Goal: Task Accomplishment & Management: Manage account settings

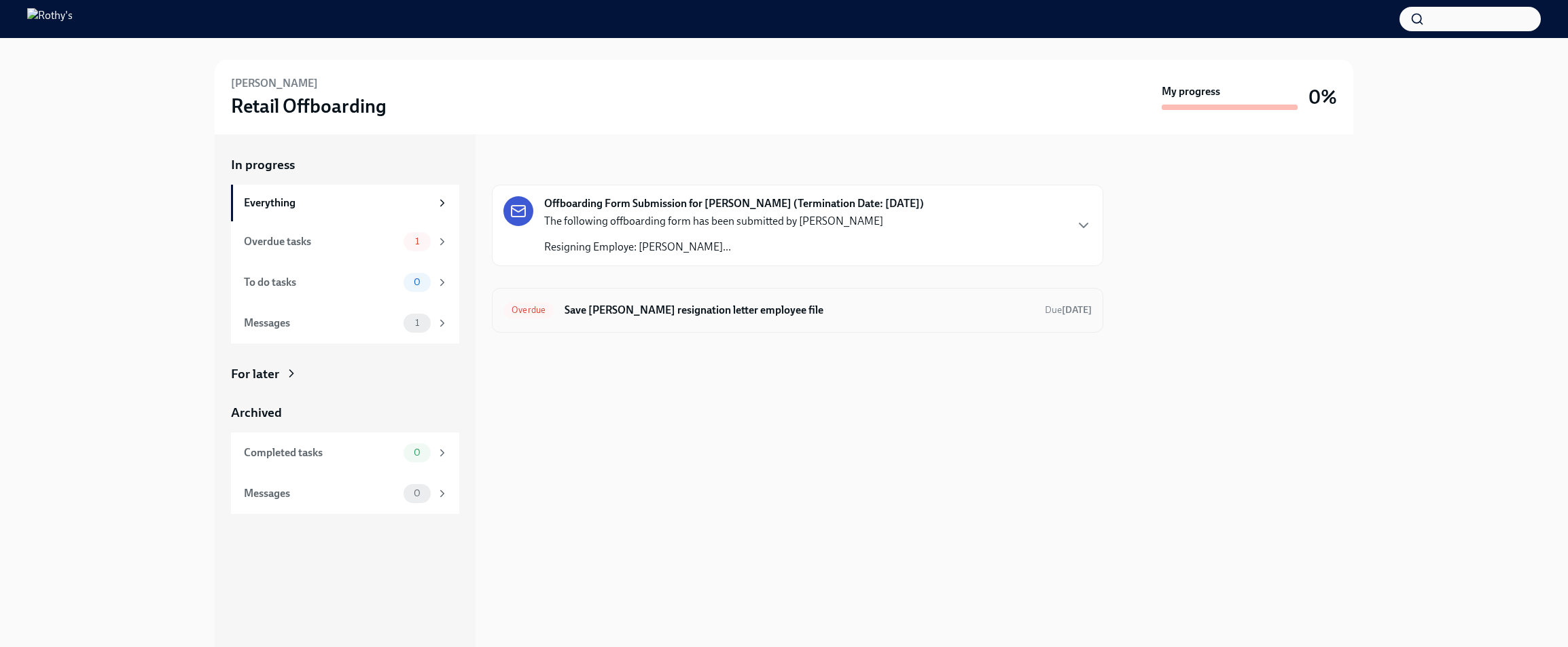
click at [790, 307] on h6 "Save Katie Klinedinst's resignation letter employee file" at bounding box center [799, 311] width 469 height 15
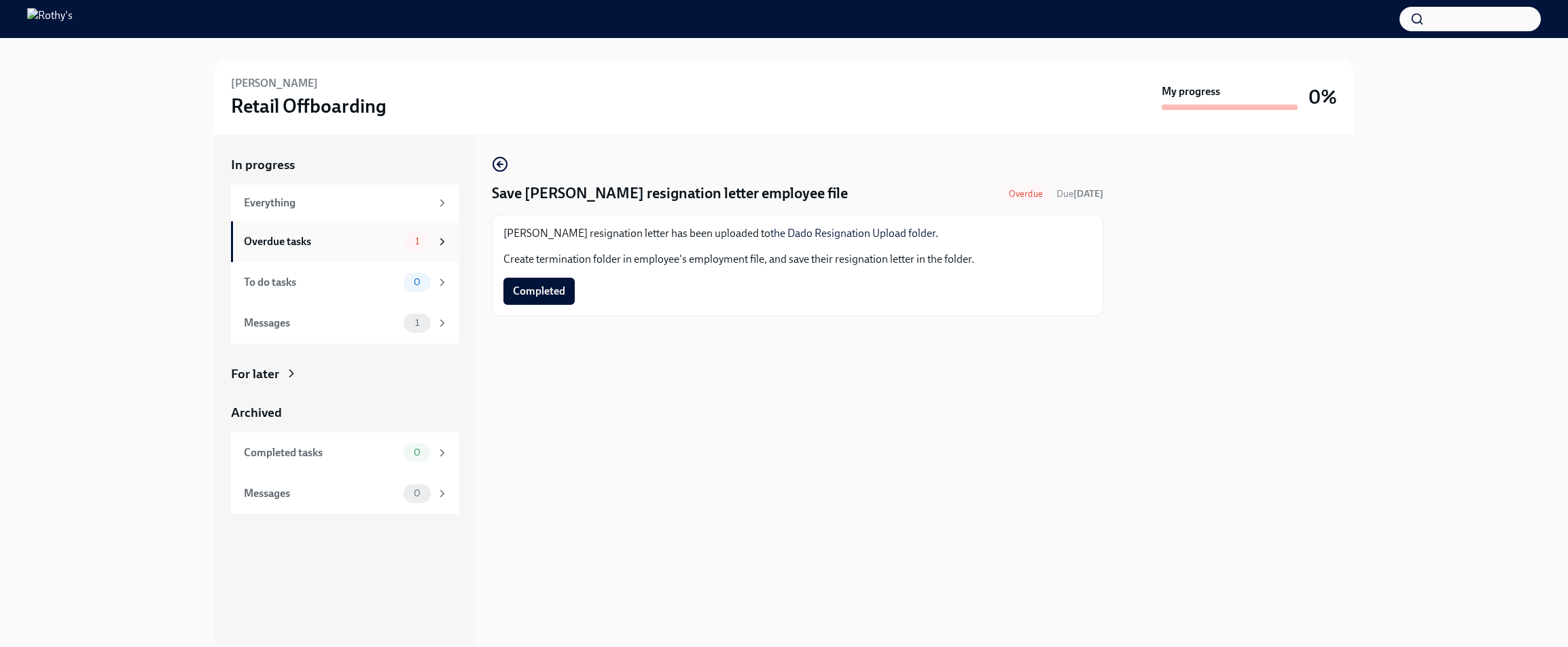
click at [347, 242] on div "Overdue tasks" at bounding box center [320, 242] width 154 height 15
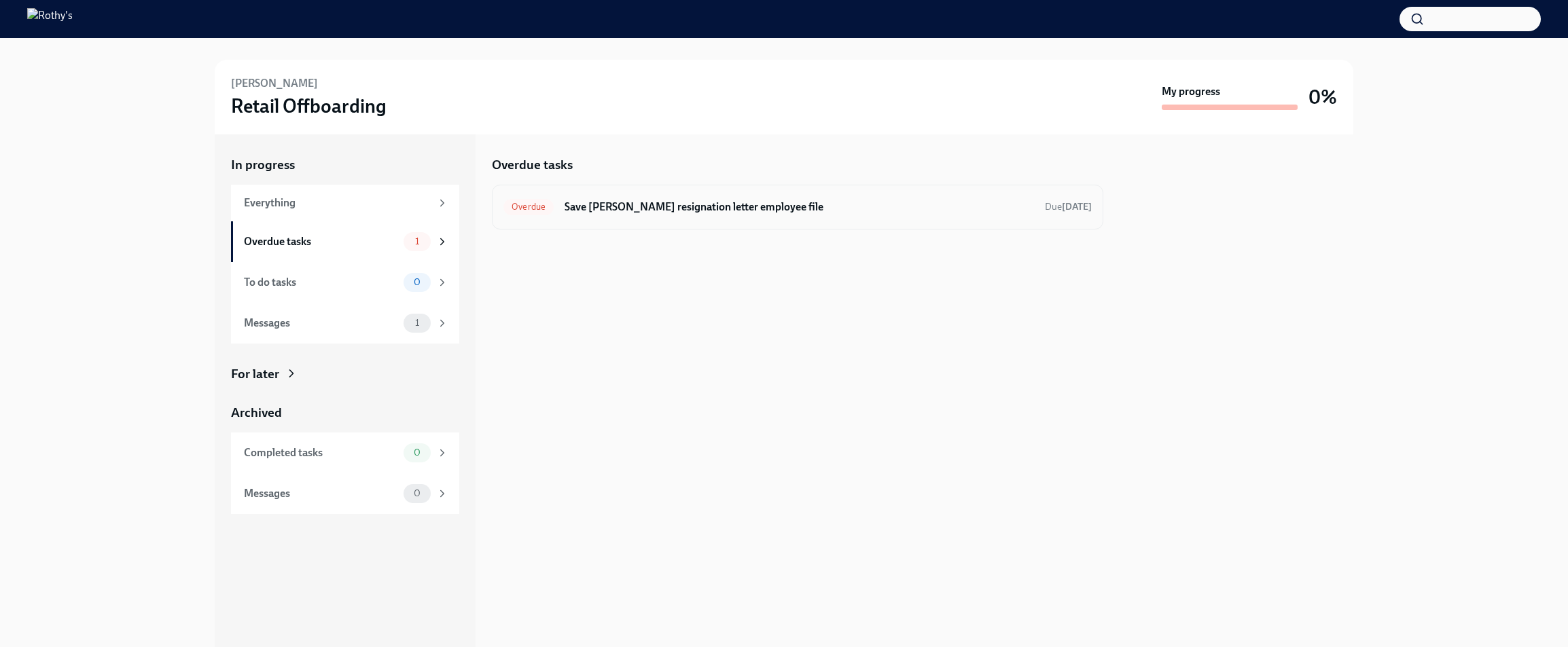
click at [659, 216] on div "Overdue Save Katie Klinedinst's resignation letter employee file Due Aug 26th" at bounding box center [797, 207] width 589 height 22
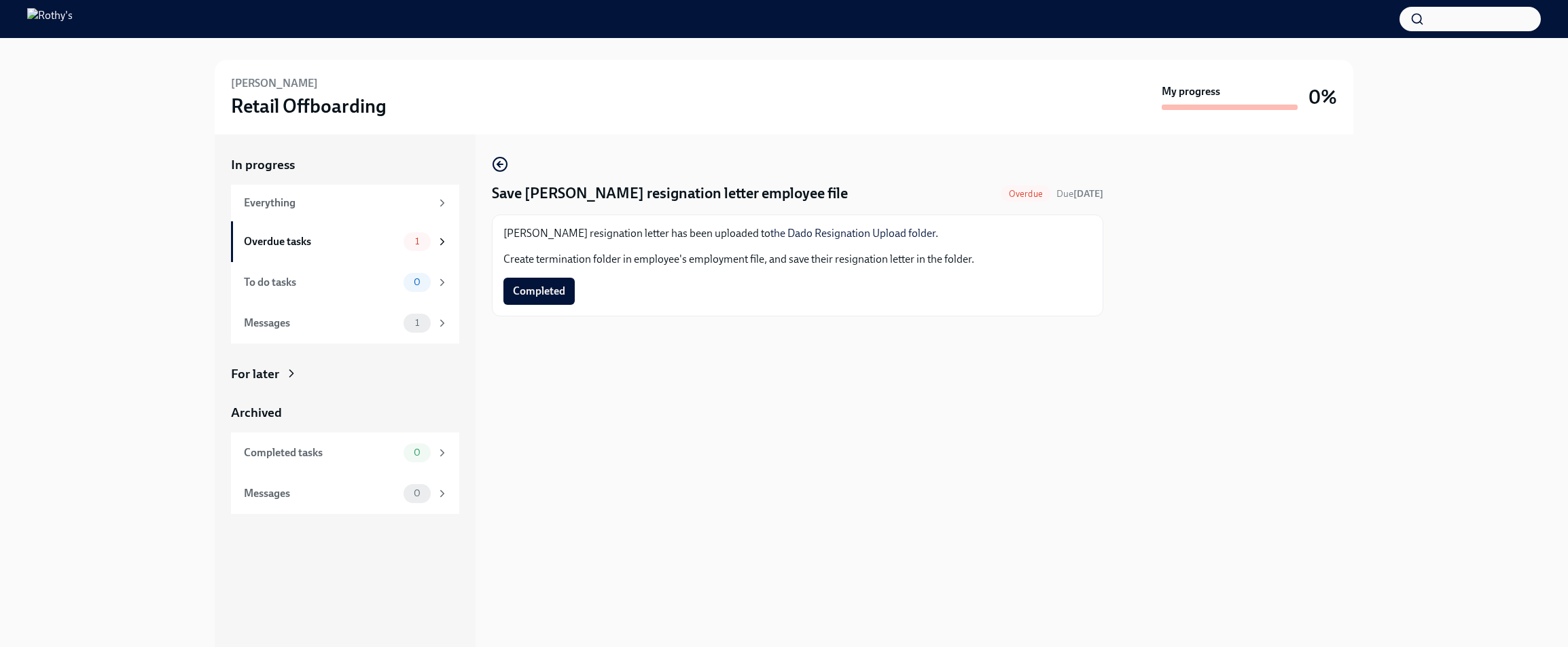
click at [550, 288] on span "Completed" at bounding box center [538, 291] width 52 height 14
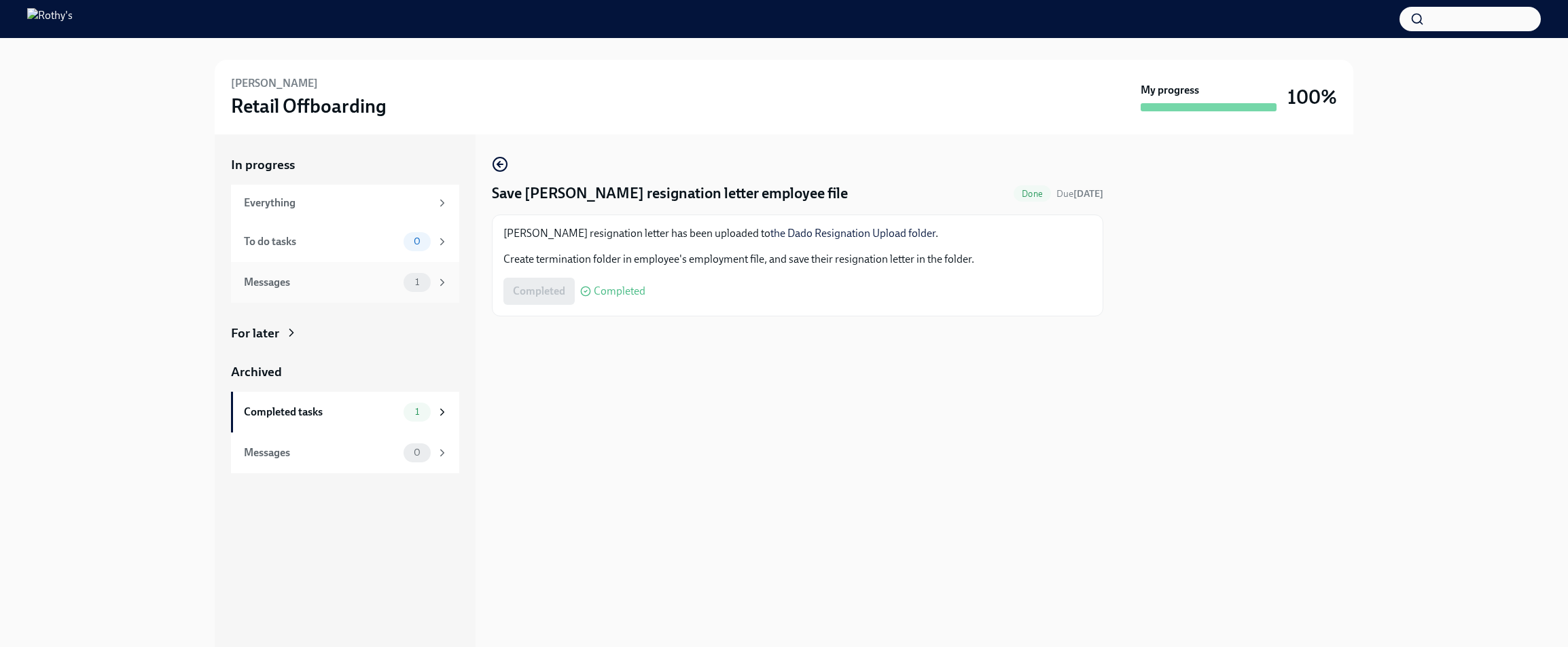
click at [351, 283] on div "Messages" at bounding box center [320, 283] width 154 height 15
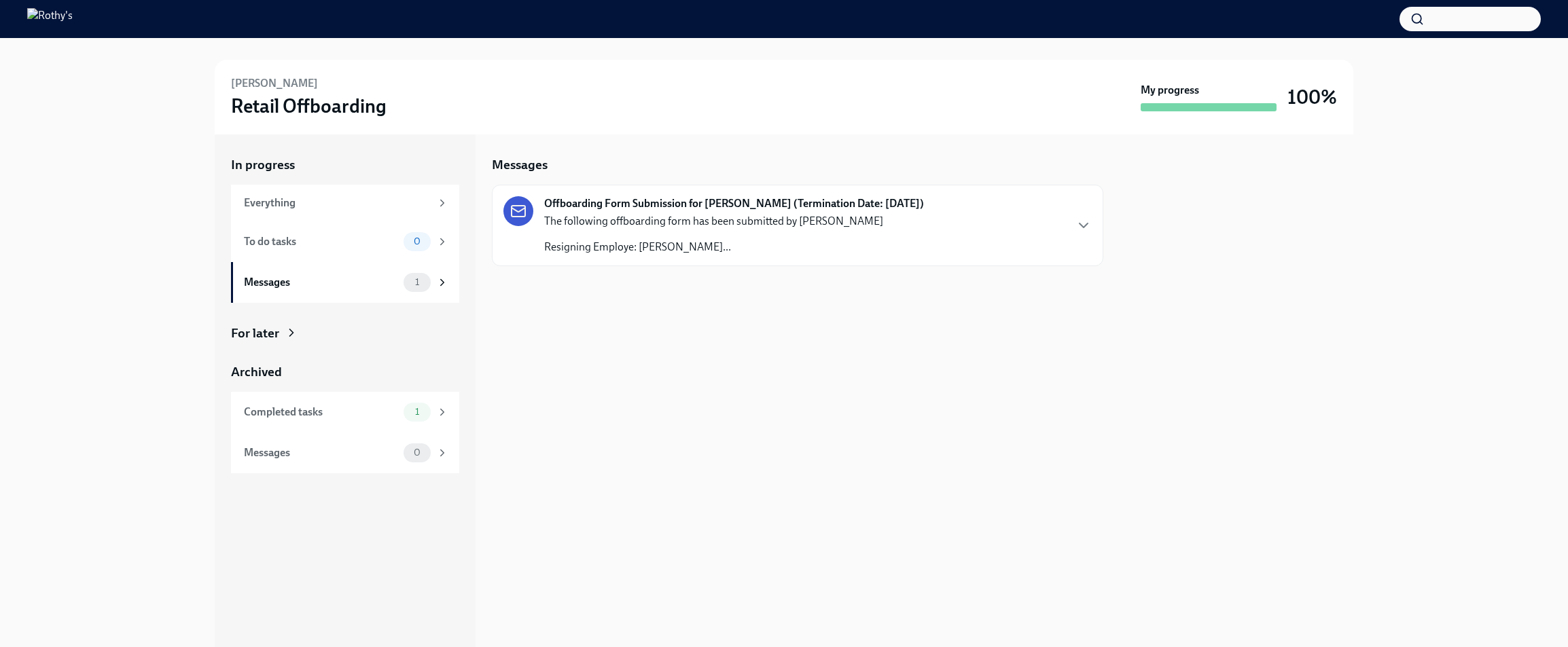
click at [594, 240] on p "Resigning Employe: Katie Klin..." at bounding box center [714, 248] width 339 height 15
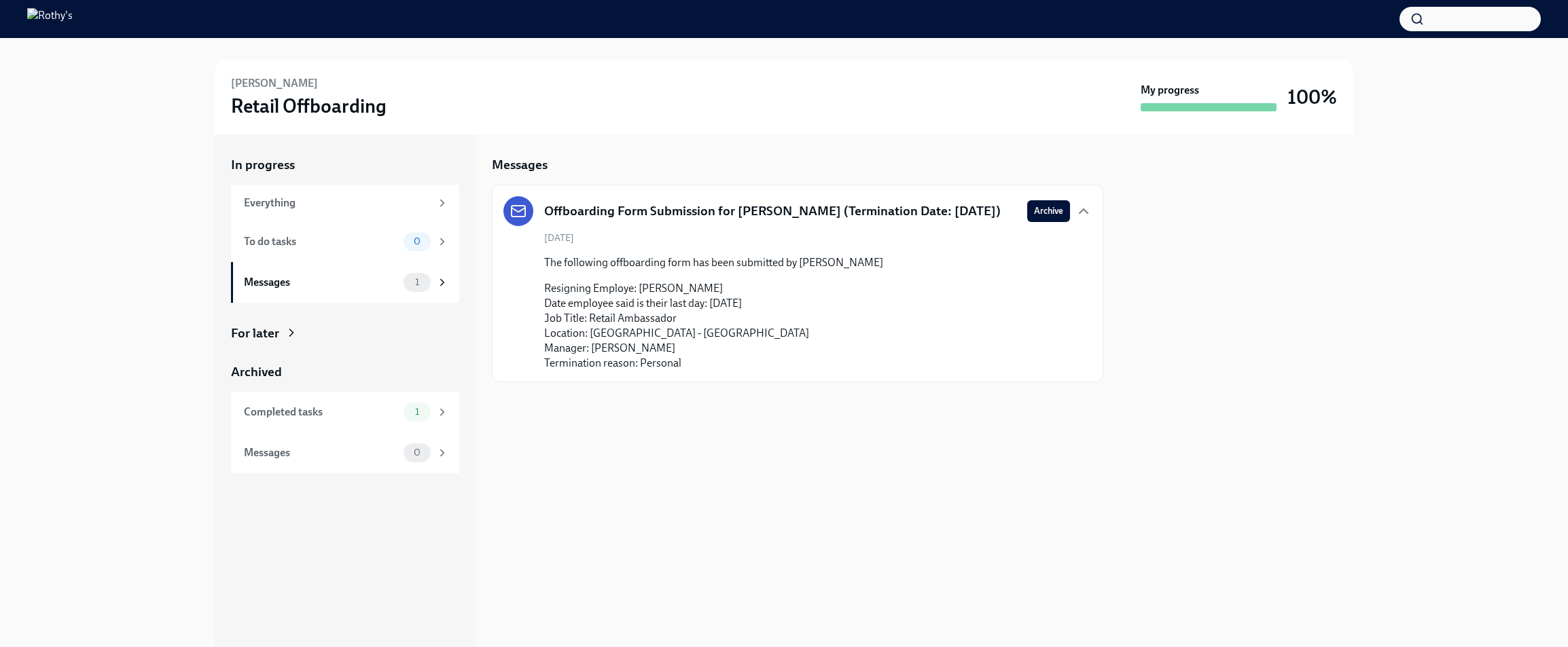
click at [1202, 339] on div at bounding box center [1236, 391] width 233 height 512
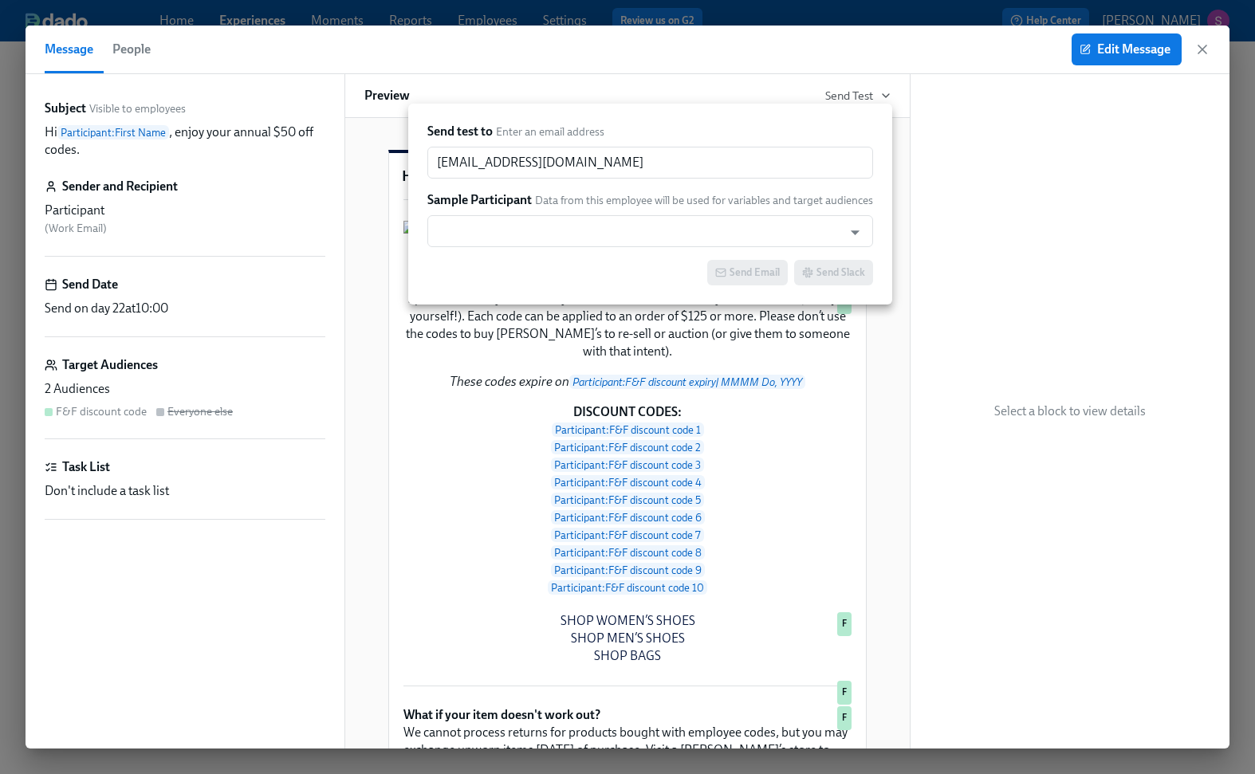
scroll to position [0, 26503]
click at [1201, 49] on div at bounding box center [627, 387] width 1255 height 774
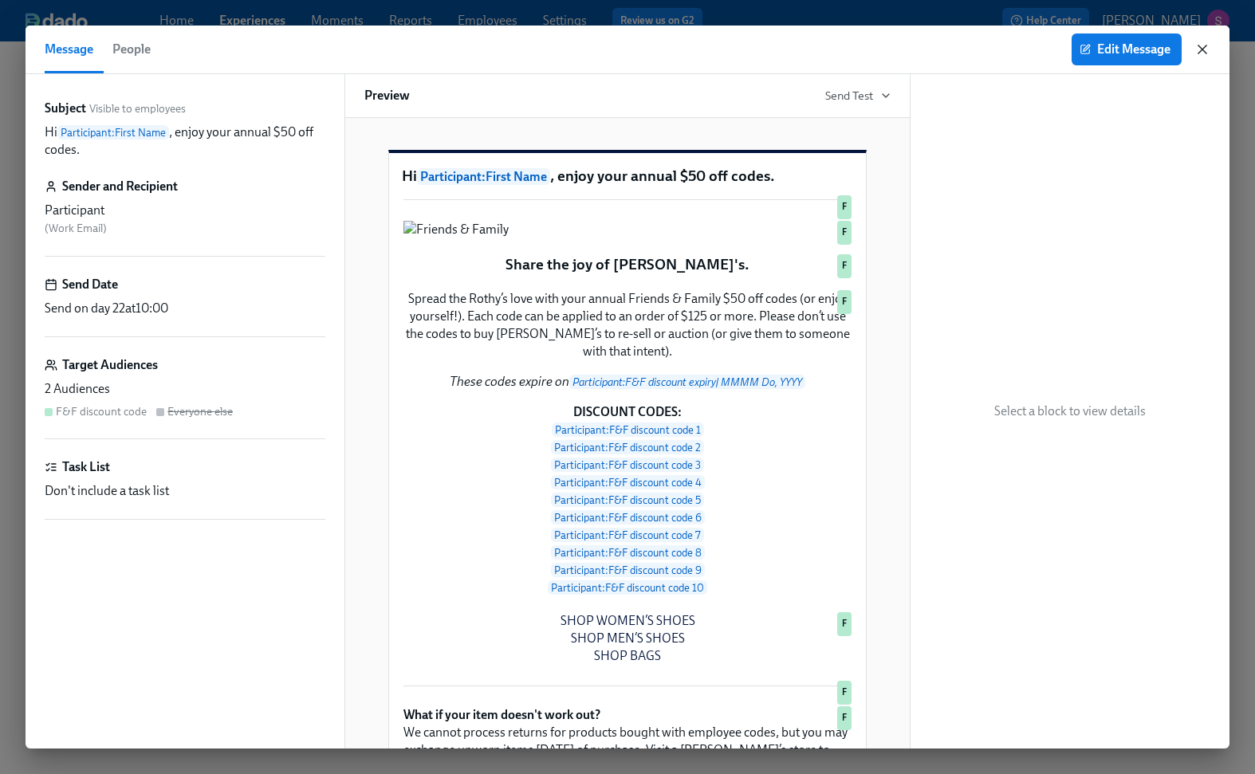
click at [1208, 45] on icon "button" at bounding box center [1203, 49] width 16 height 16
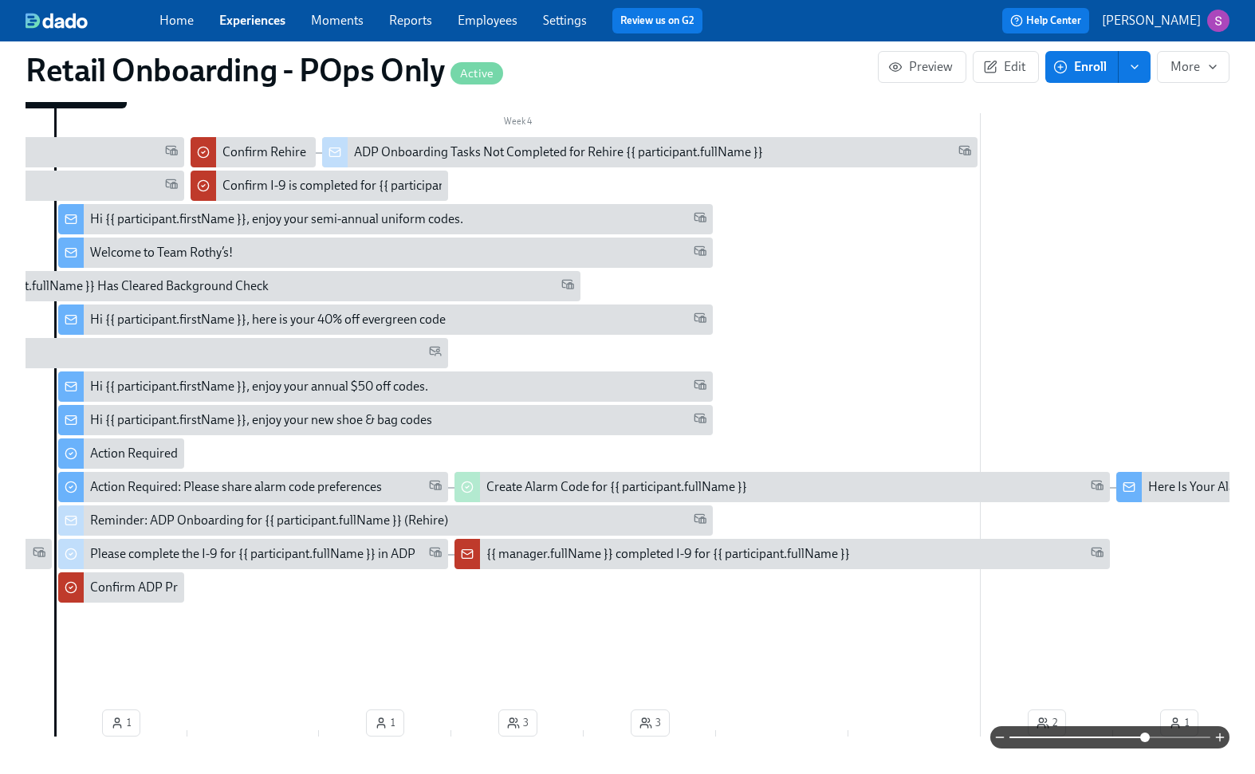
click at [510, 23] on link "Employees" at bounding box center [488, 20] width 60 height 15
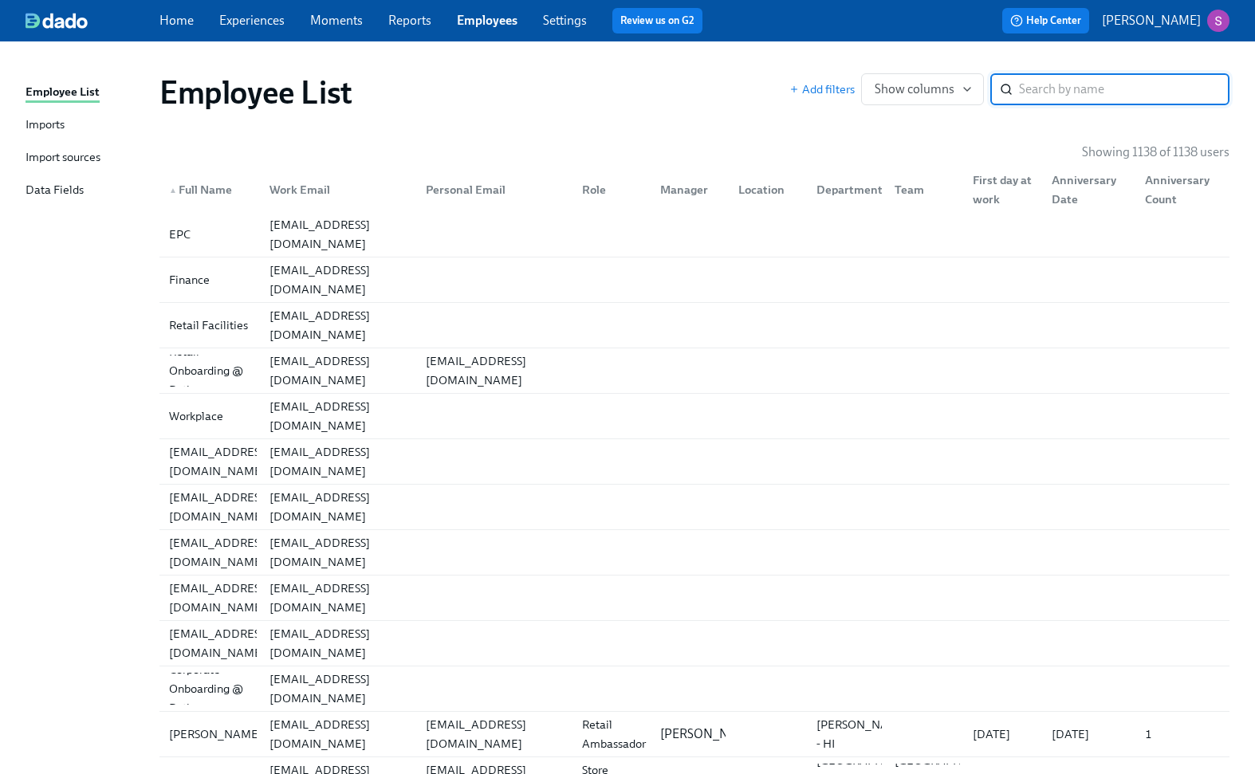
click at [283, 25] on link "Experiences" at bounding box center [251, 20] width 65 height 15
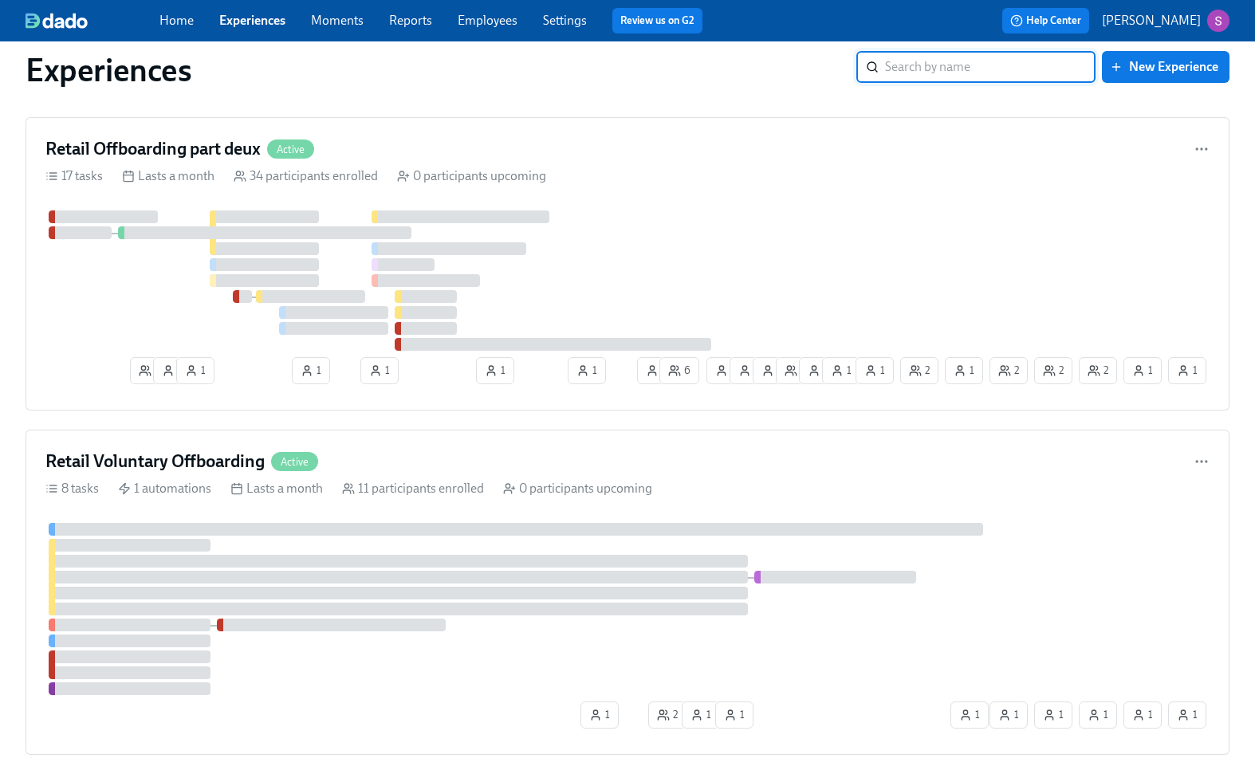
scroll to position [1136, 0]
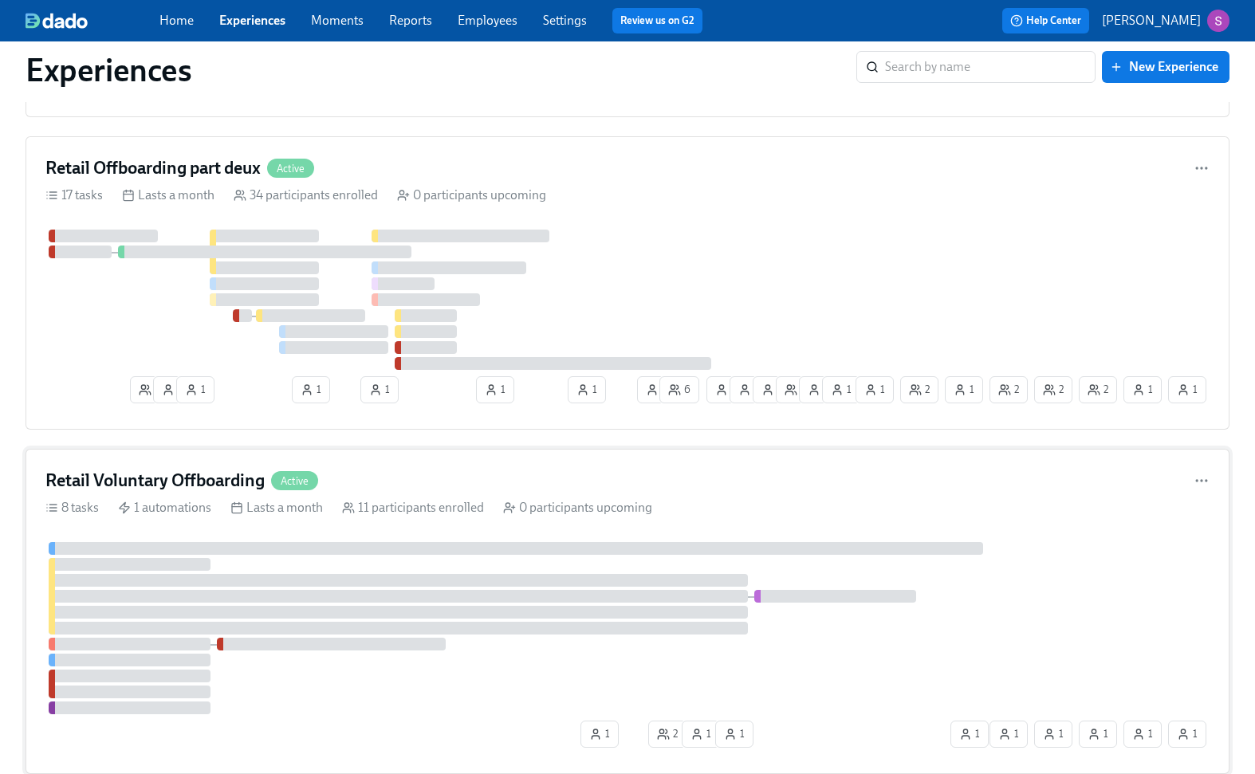
click at [600, 483] on div "Retail Voluntary Offboarding Active" at bounding box center [627, 481] width 1164 height 24
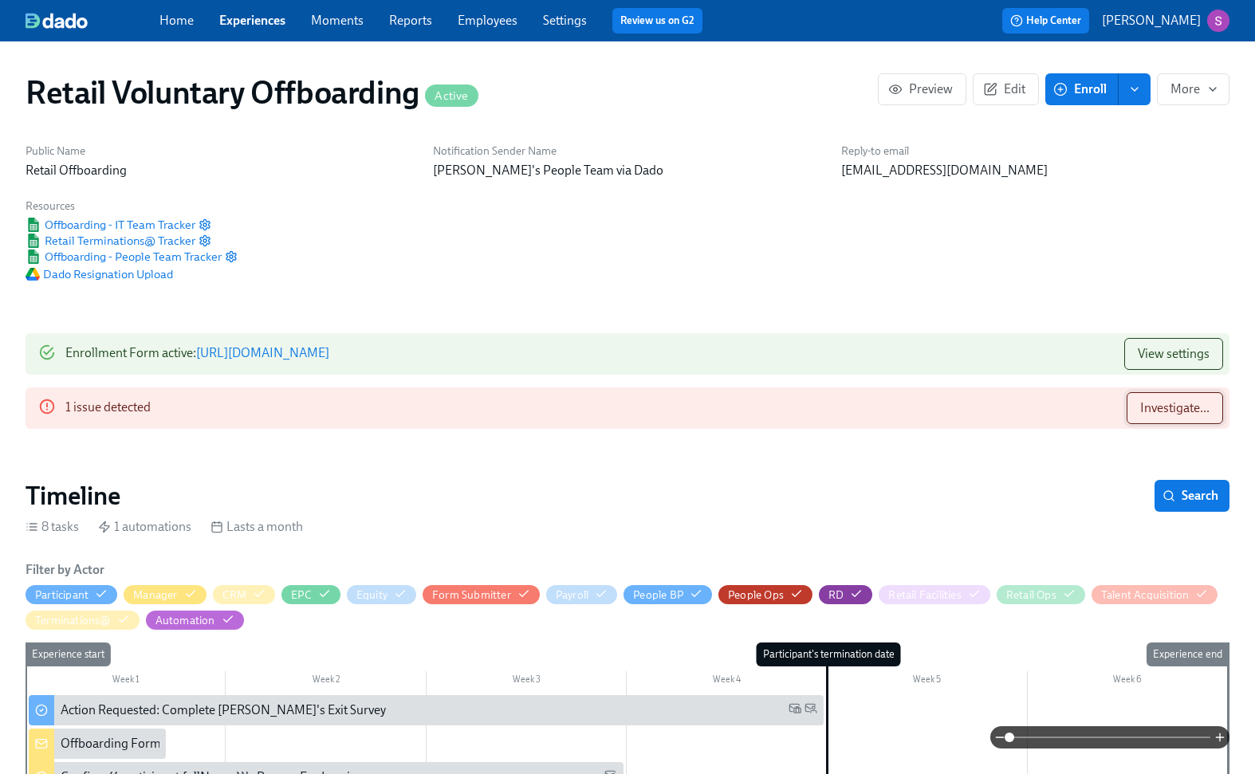
click at [1188, 413] on span "Investigate..." at bounding box center [1174, 408] width 69 height 16
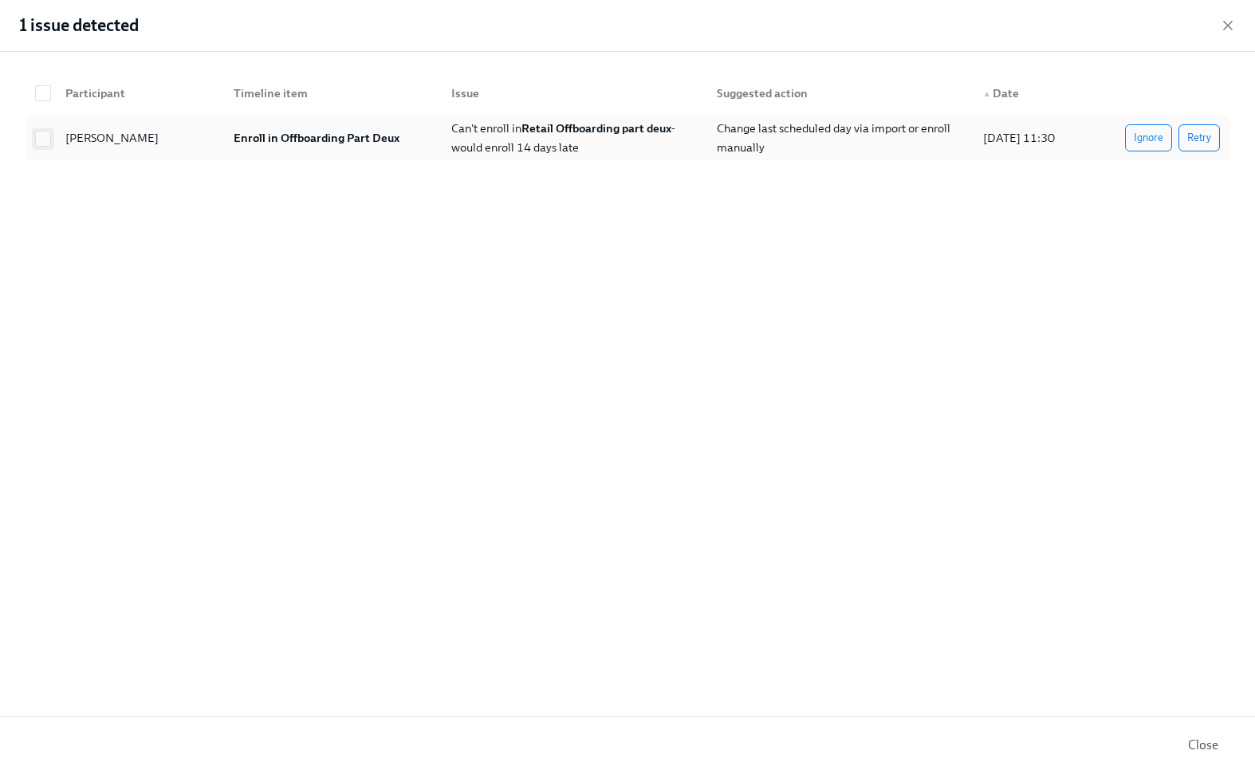
click at [44, 140] on input "checkbox" at bounding box center [43, 139] width 14 height 14
checkbox input "true"
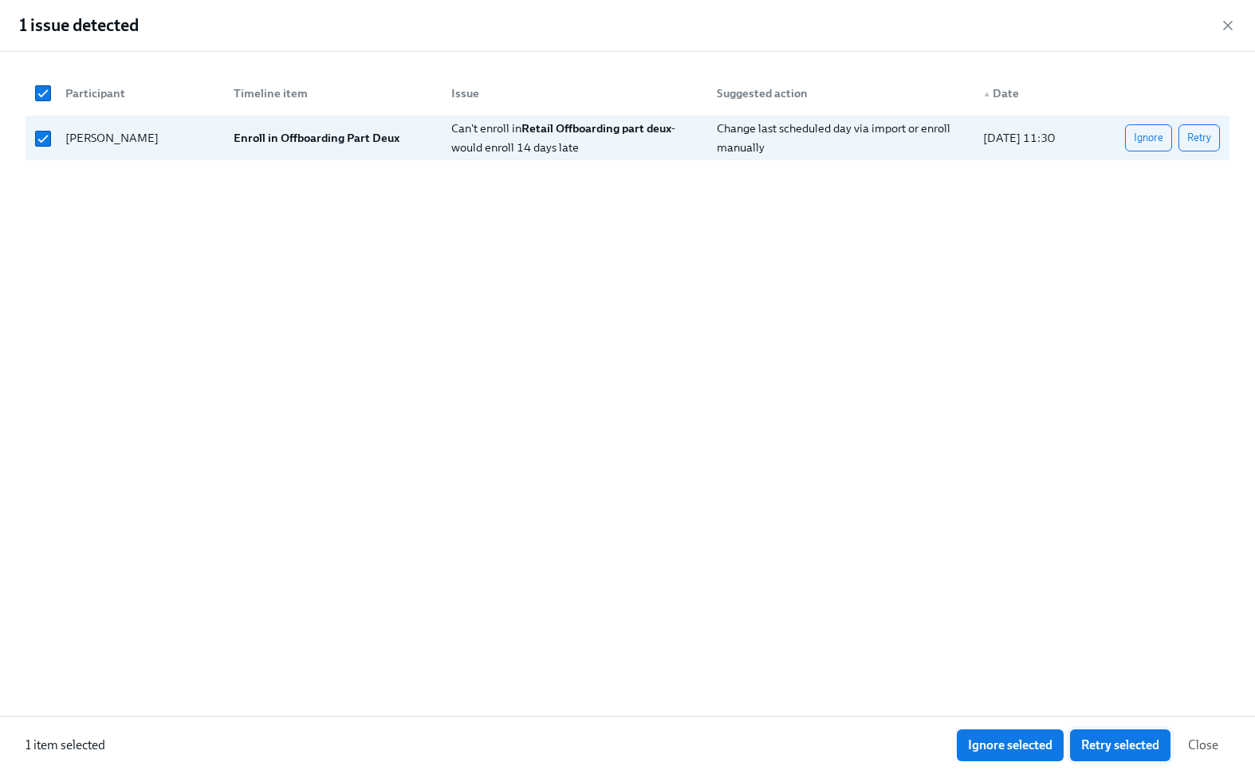
click at [1134, 748] on span "Retry selected" at bounding box center [1120, 746] width 78 height 16
click at [1219, 750] on button "Close" at bounding box center [1203, 746] width 53 height 32
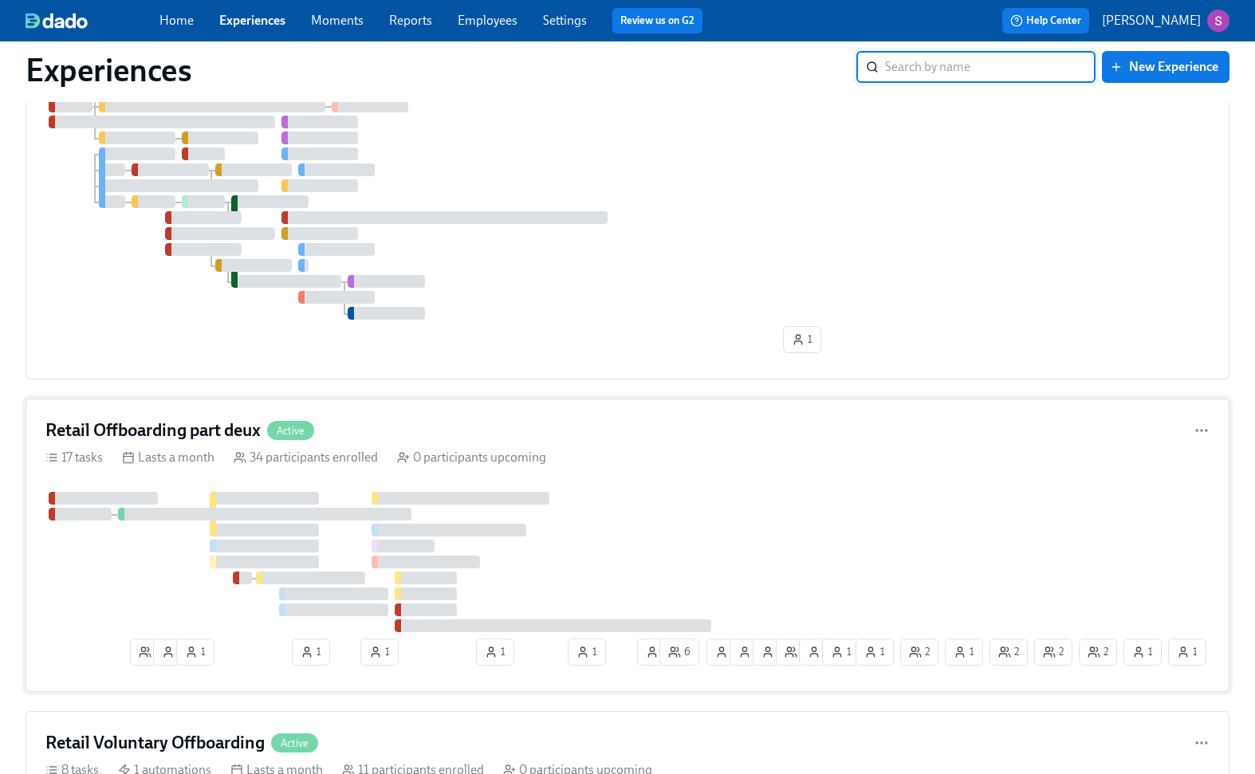
scroll to position [875, 0]
click at [473, 434] on div "Retail Offboarding part deux Active" at bounding box center [627, 430] width 1164 height 24
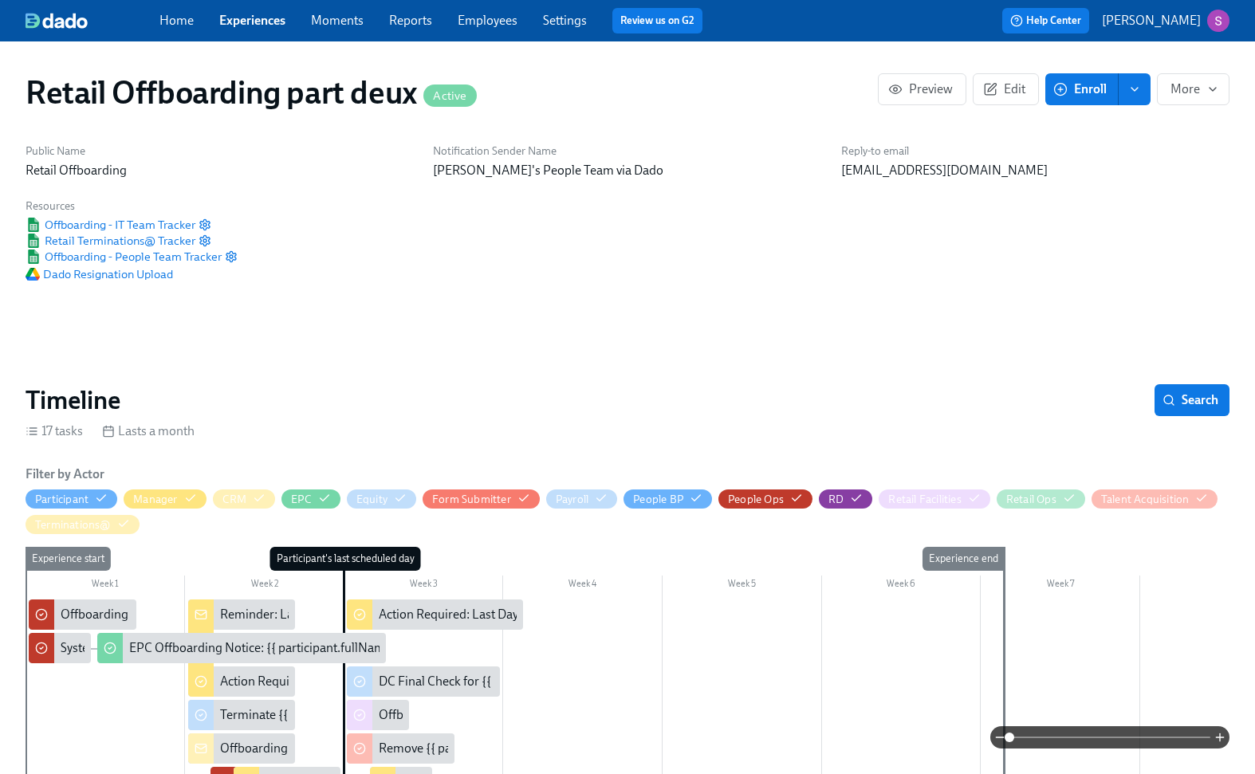
scroll to position [0, 10073]
click at [1128, 91] on icon "enroll" at bounding box center [1134, 89] width 13 height 13
click at [1109, 128] on span "Enroll manually" at bounding box center [1093, 129] width 91 height 18
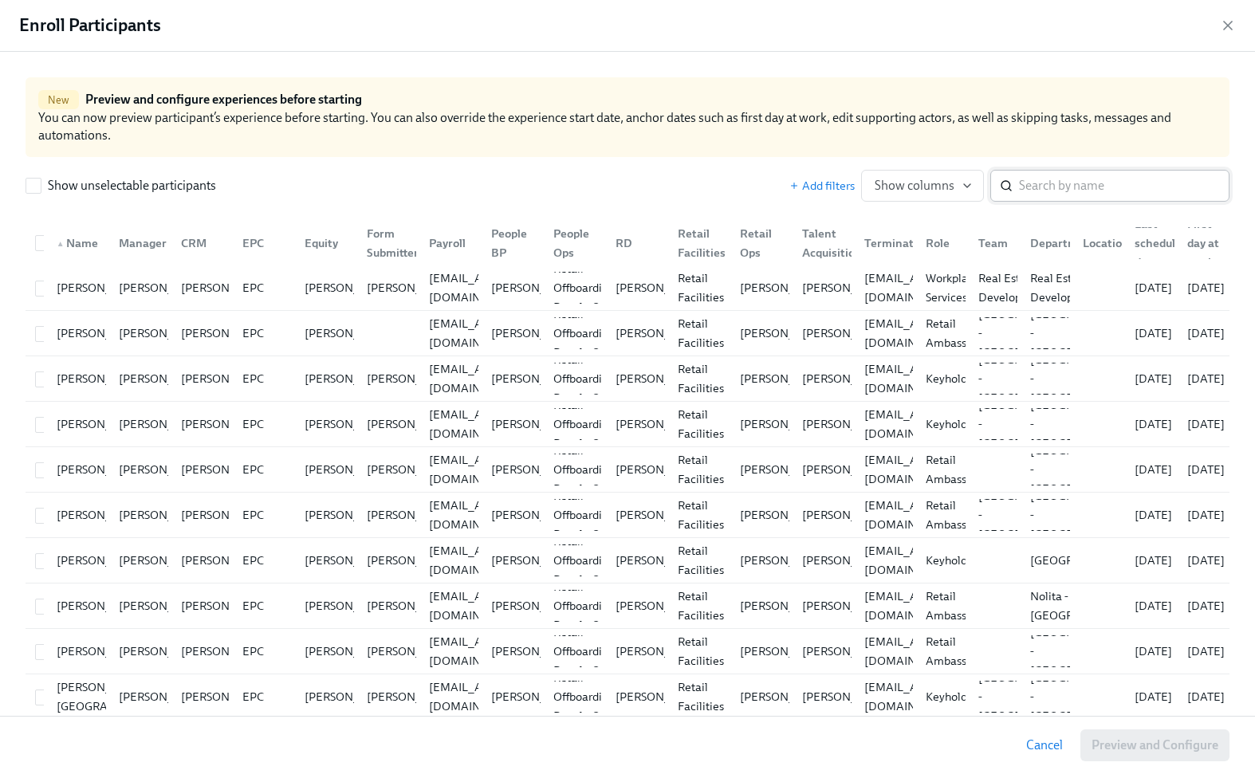
click at [1061, 183] on input "search" at bounding box center [1124, 186] width 211 height 32
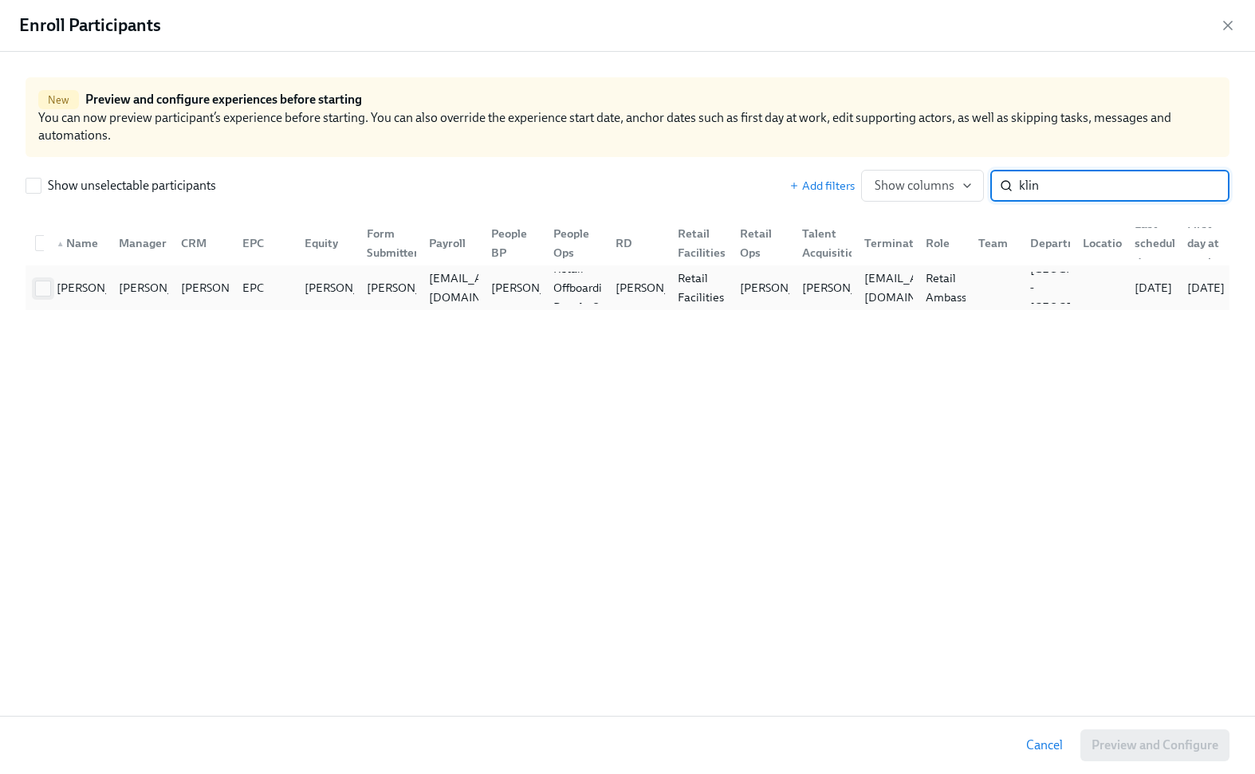
type input "klin"
click at [40, 290] on input "checkbox" at bounding box center [43, 289] width 14 height 14
checkbox input "true"
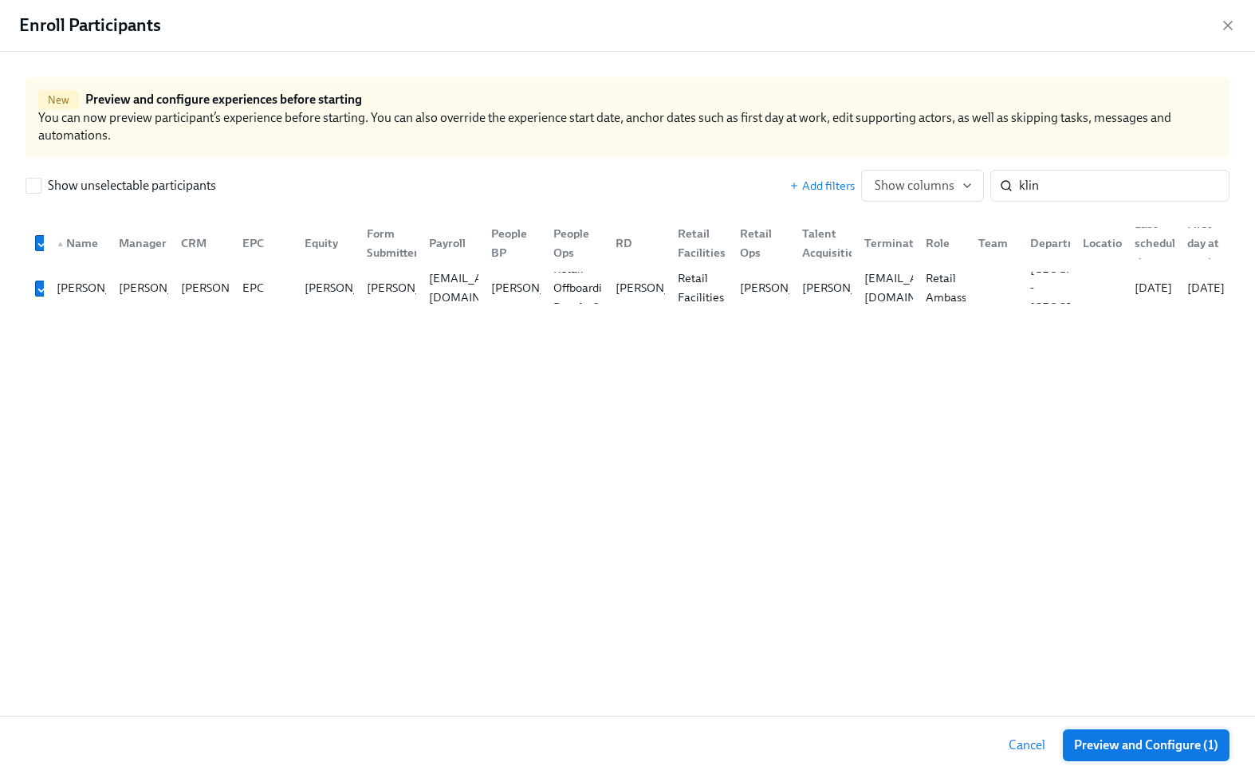
click at [1129, 746] on span "Preview and Configure (1)" at bounding box center [1146, 746] width 144 height 16
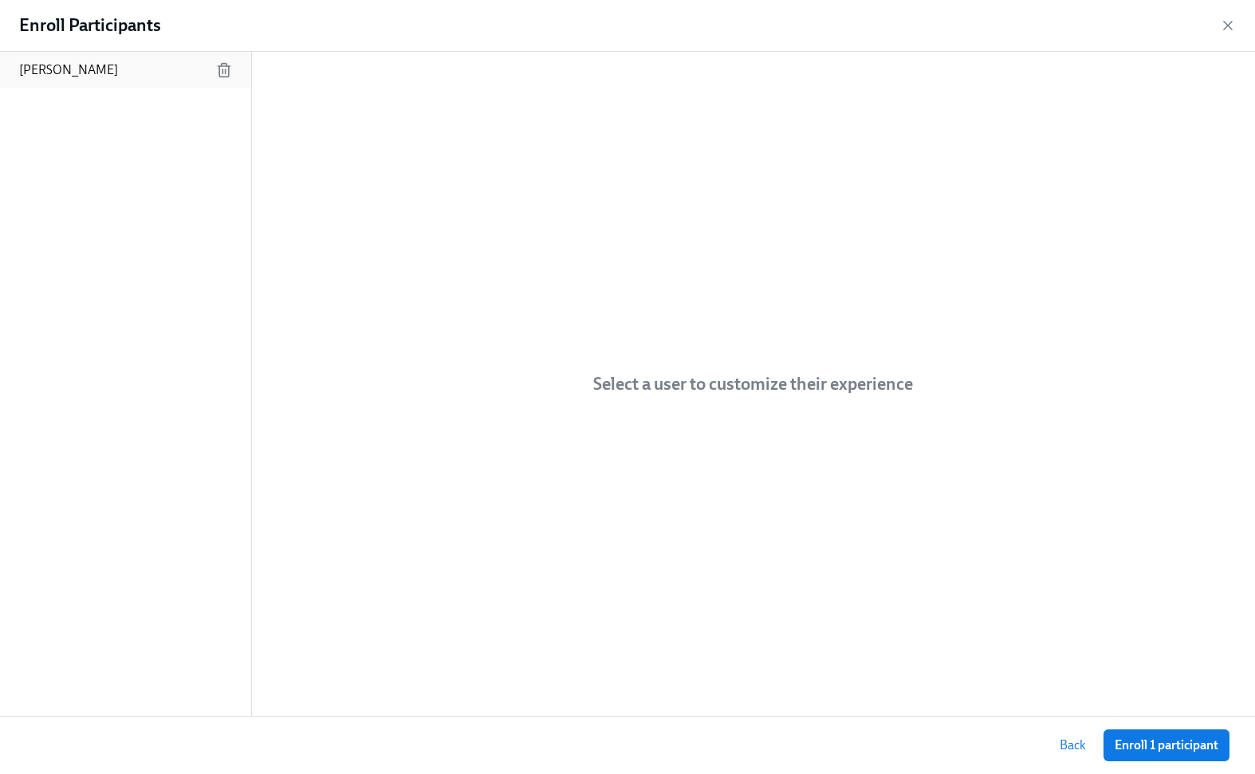
click at [164, 73] on div "[PERSON_NAME]" at bounding box center [125, 70] width 251 height 37
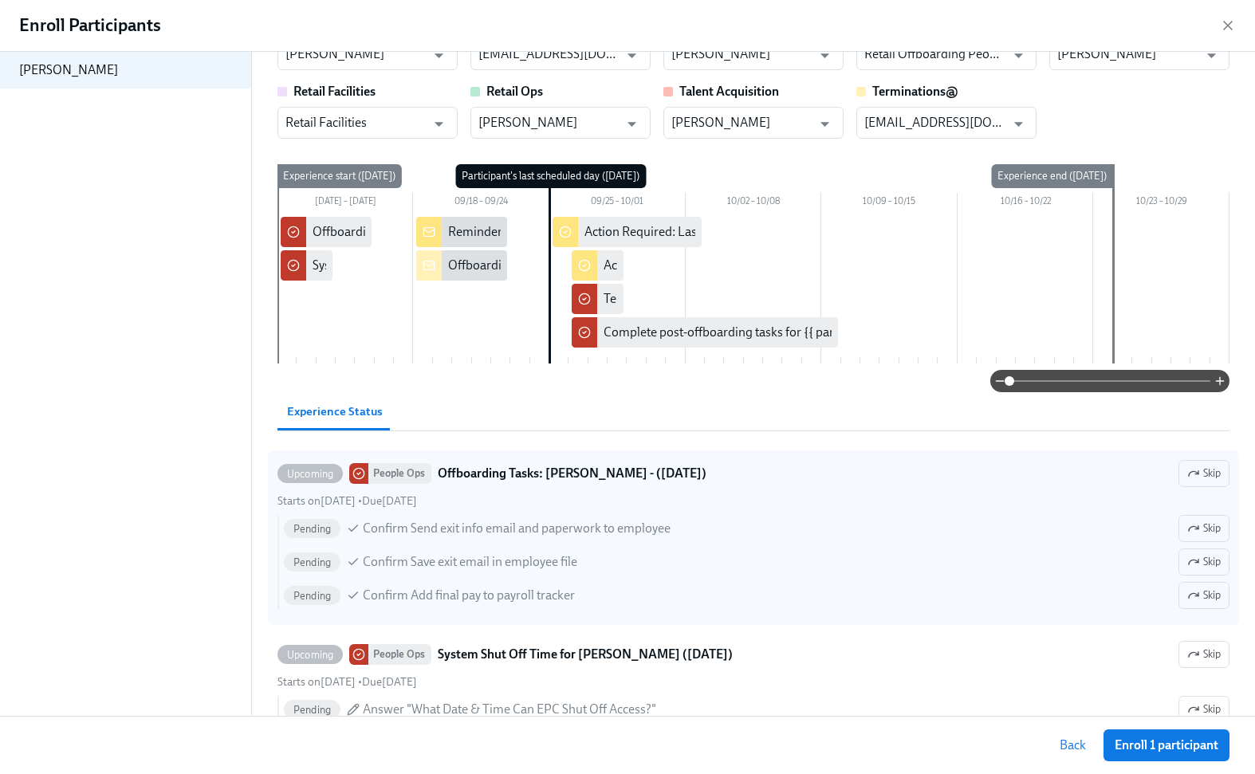
scroll to position [198, 0]
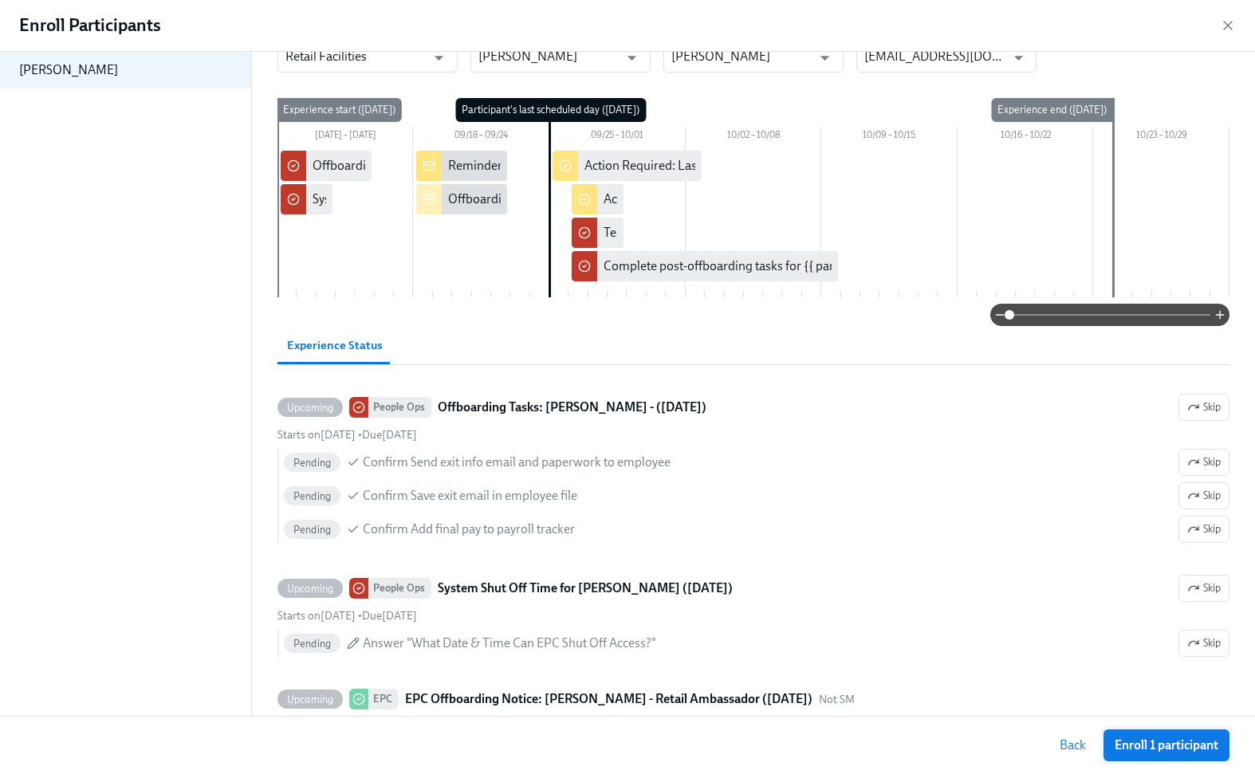
click at [1148, 745] on span "Enroll 1 participant" at bounding box center [1167, 746] width 104 height 16
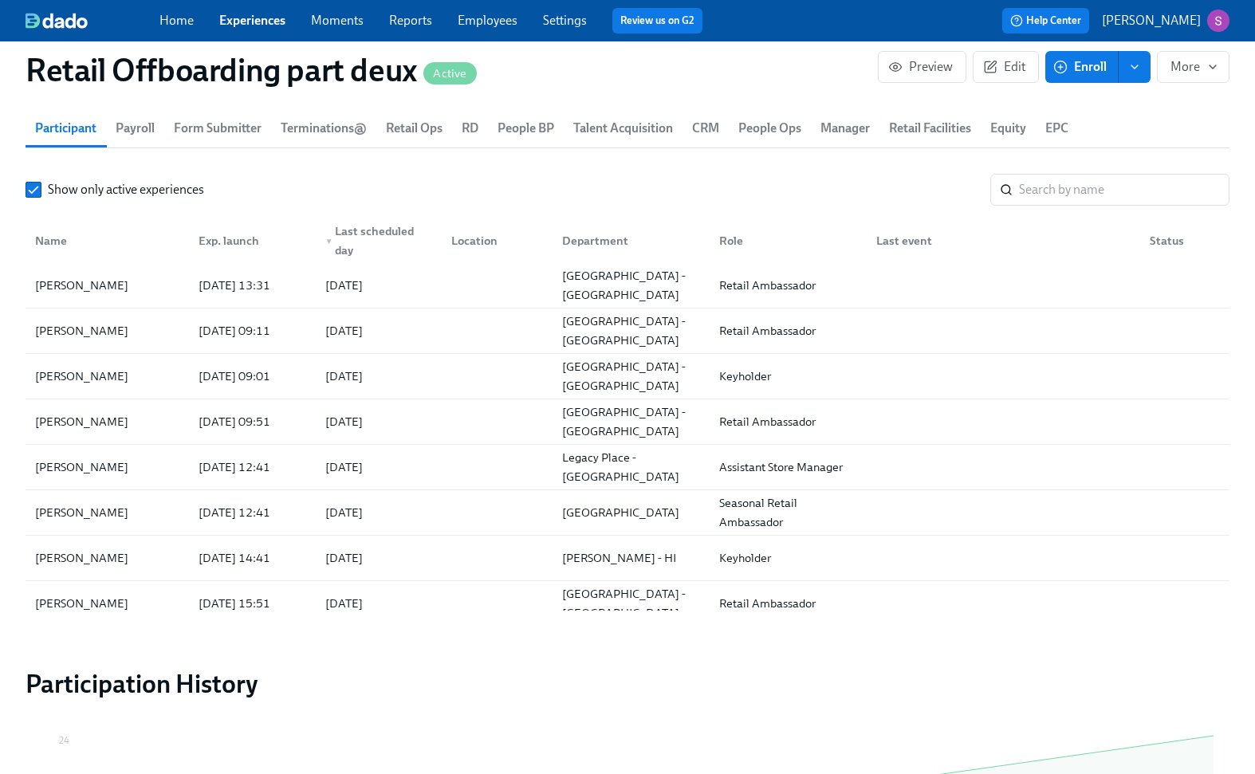
scroll to position [1503, 0]
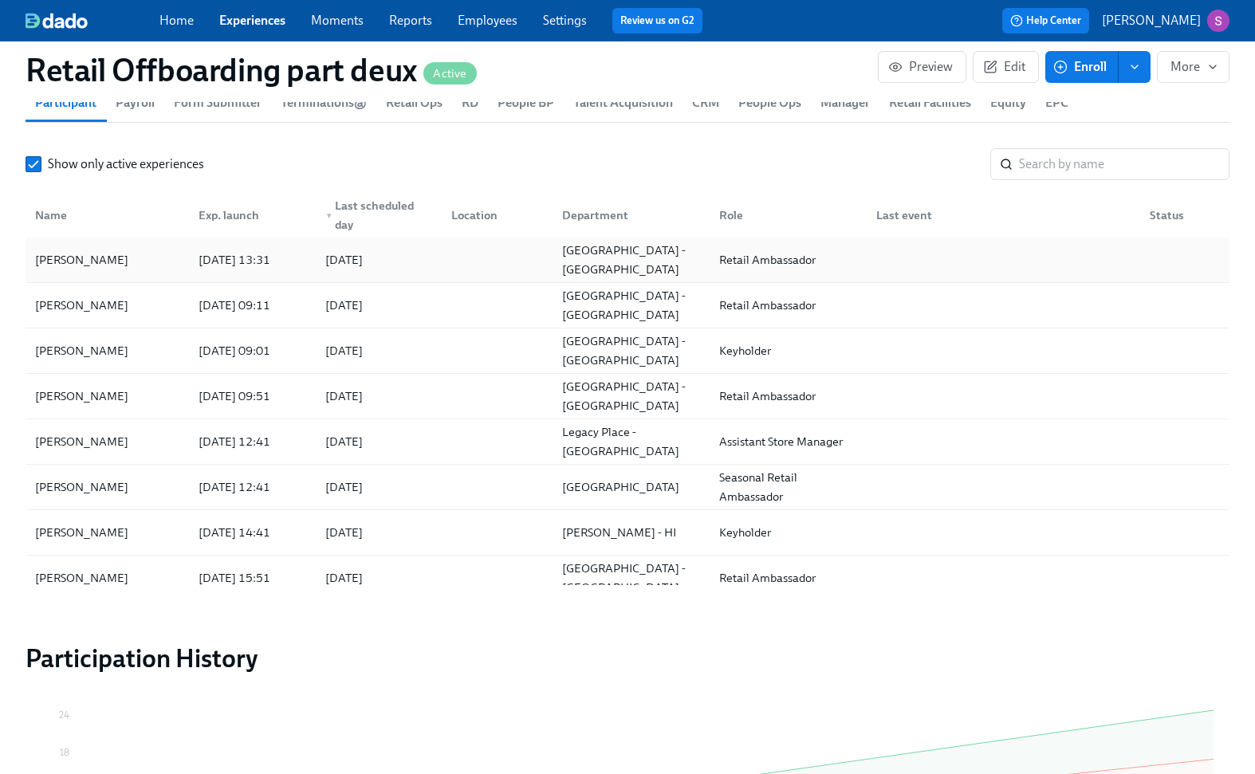
click at [1155, 254] on div at bounding box center [1182, 259] width 77 height 19
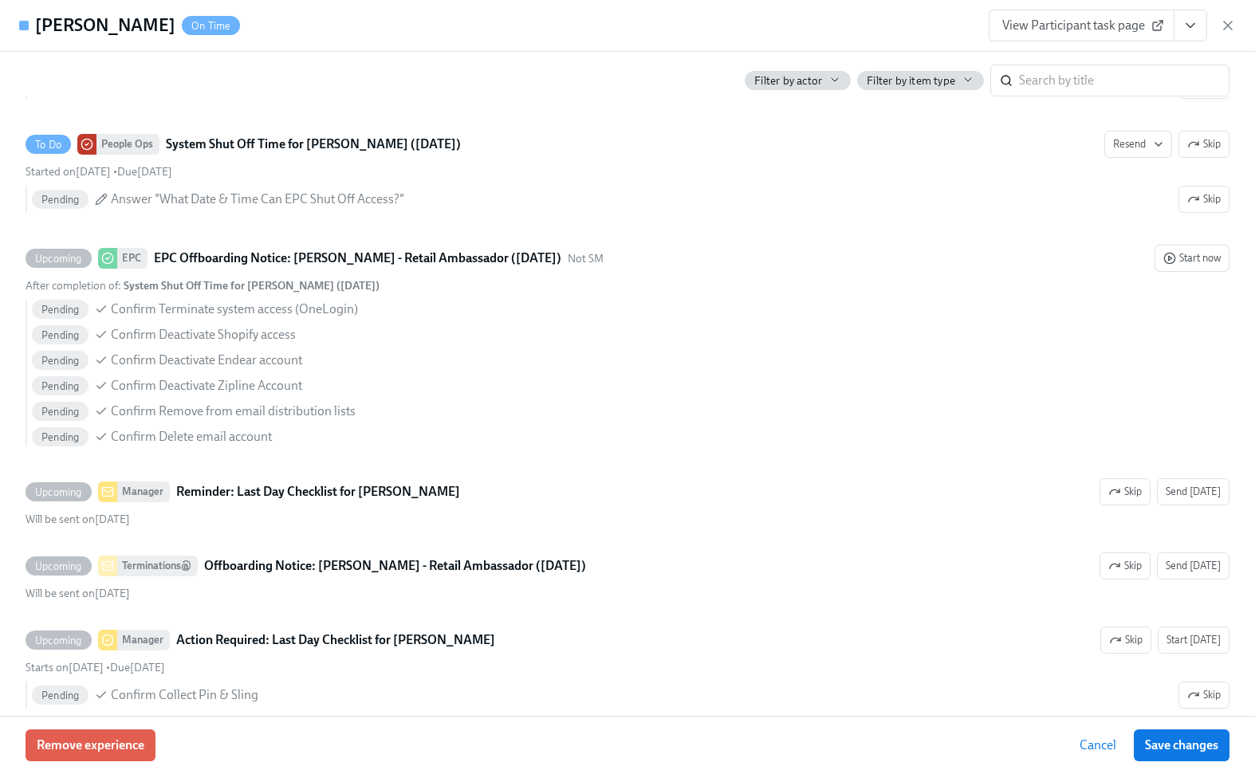
scroll to position [743, 0]
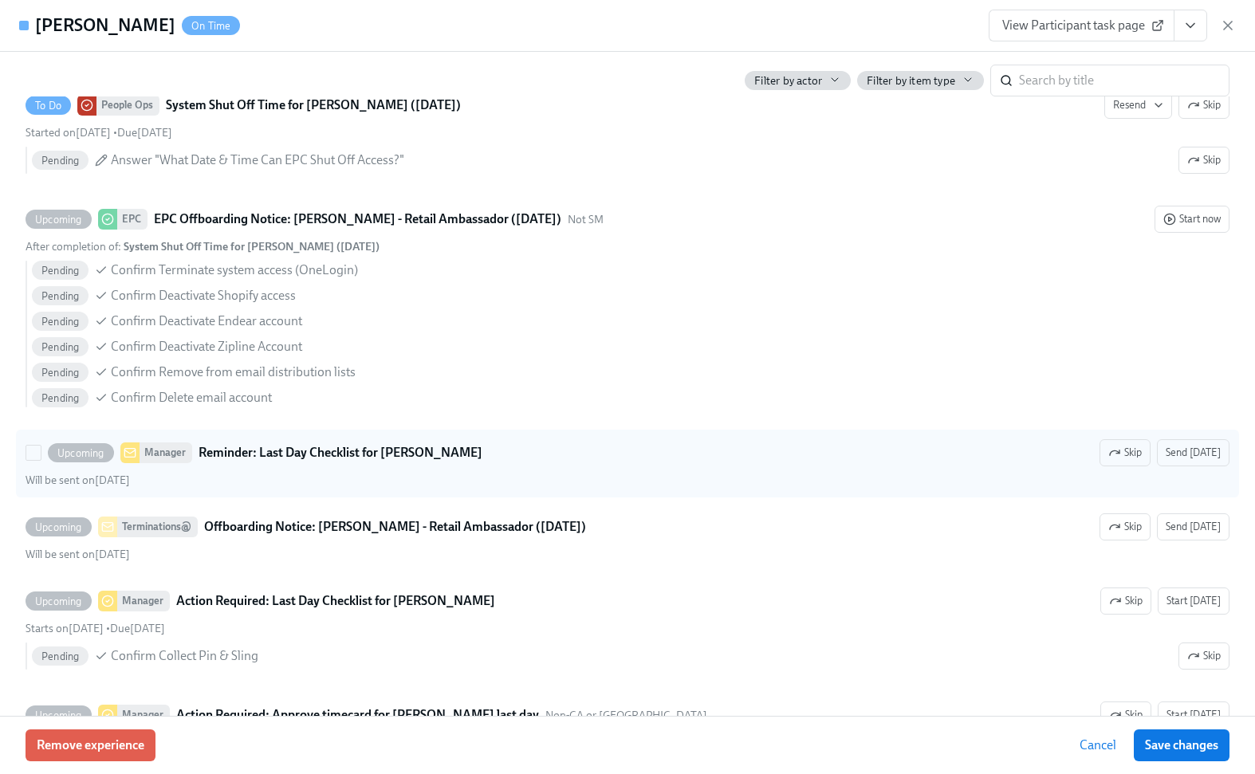
click at [171, 454] on div "Manager" at bounding box center [166, 453] width 53 height 21
click at [41, 454] on input "Upcoming Manager Reminder: Last Day Checklist for Katie Klinedinst Skip Send to…" at bounding box center [33, 453] width 14 height 14
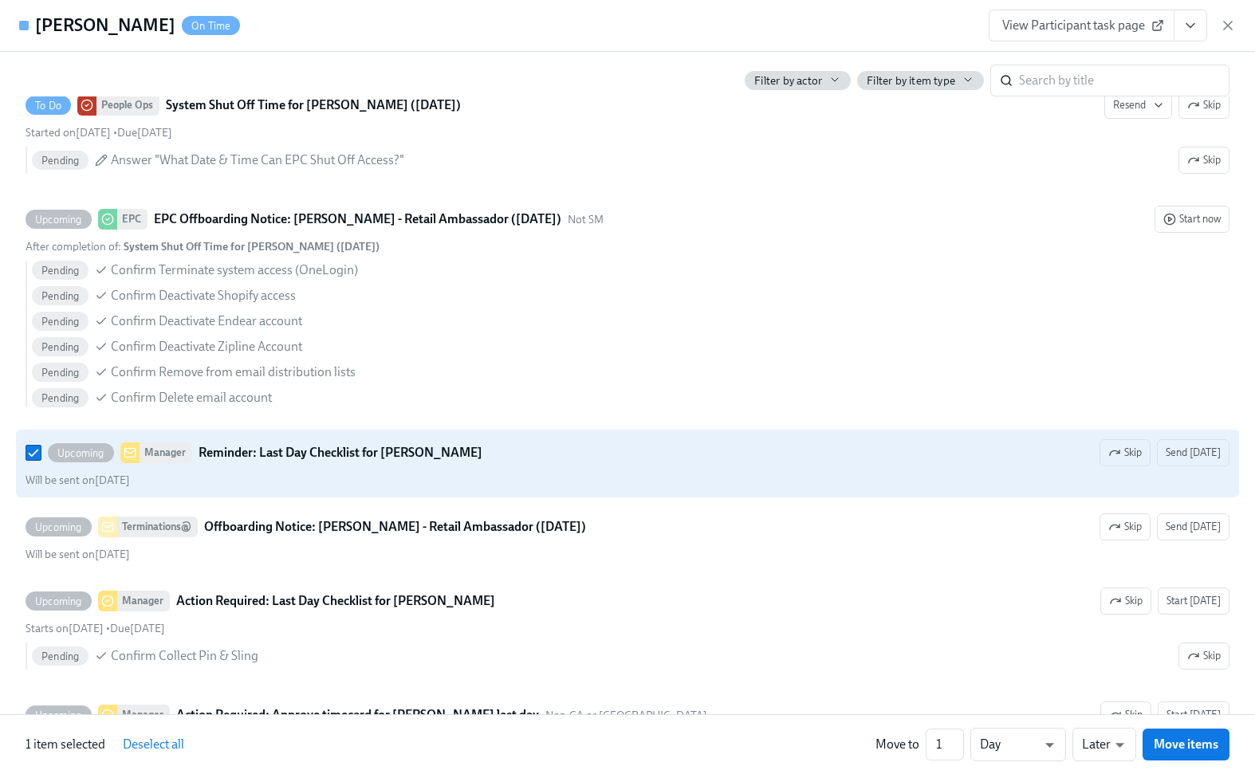
click at [248, 452] on strong "Reminder: Last Day Checklist for [PERSON_NAME]" at bounding box center [341, 452] width 284 height 19
click at [41, 452] on input "Upcoming Manager Reminder: Last Day Checklist for Katie Klinedinst Skip Send to…" at bounding box center [33, 453] width 14 height 14
checkbox input "false"
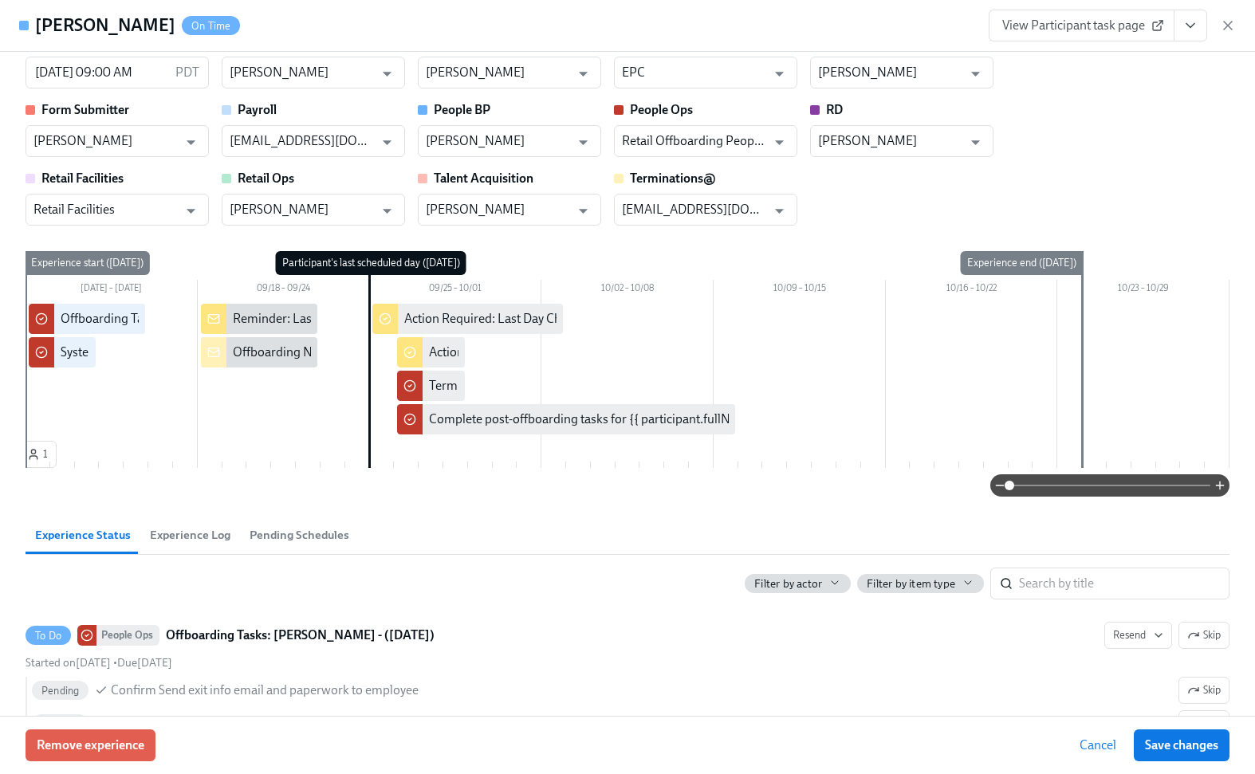
scroll to position [0, 0]
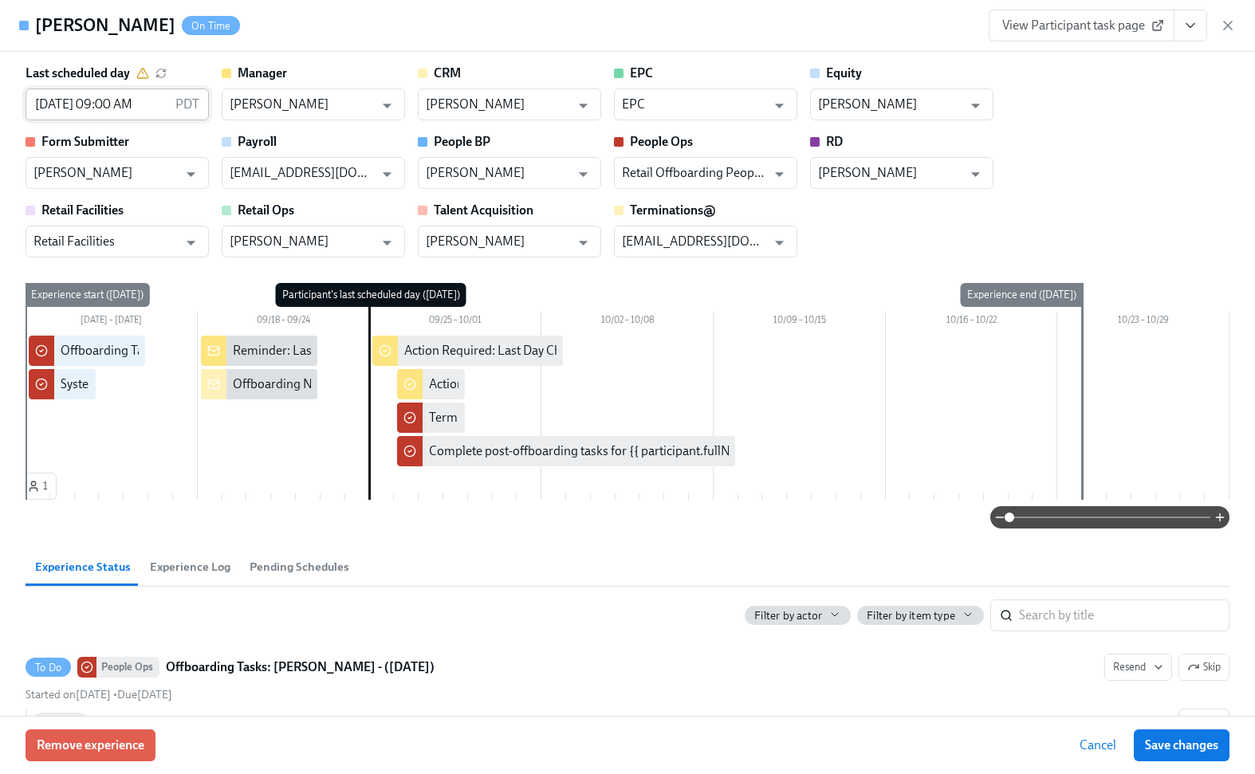
click at [129, 107] on input "09/25/2025 09:00 AM" at bounding box center [98, 105] width 144 height 32
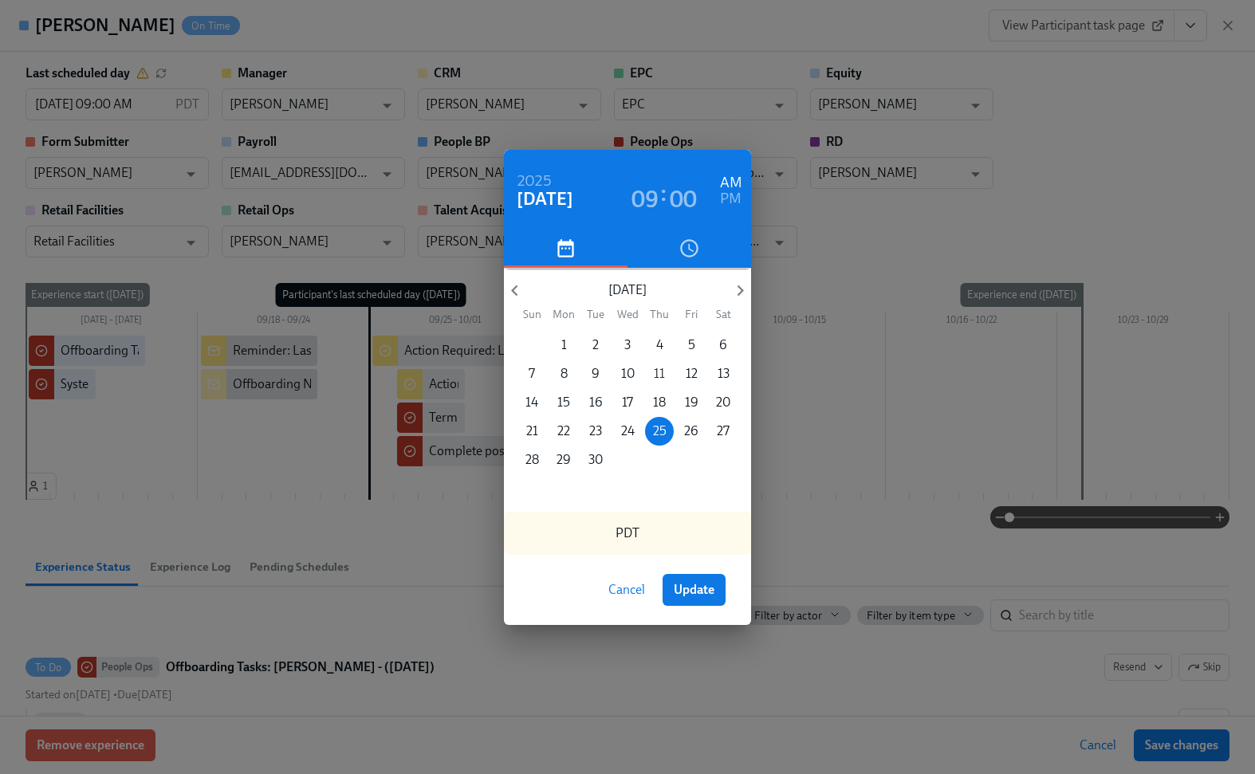
click at [662, 375] on p "11" at bounding box center [659, 374] width 11 height 18
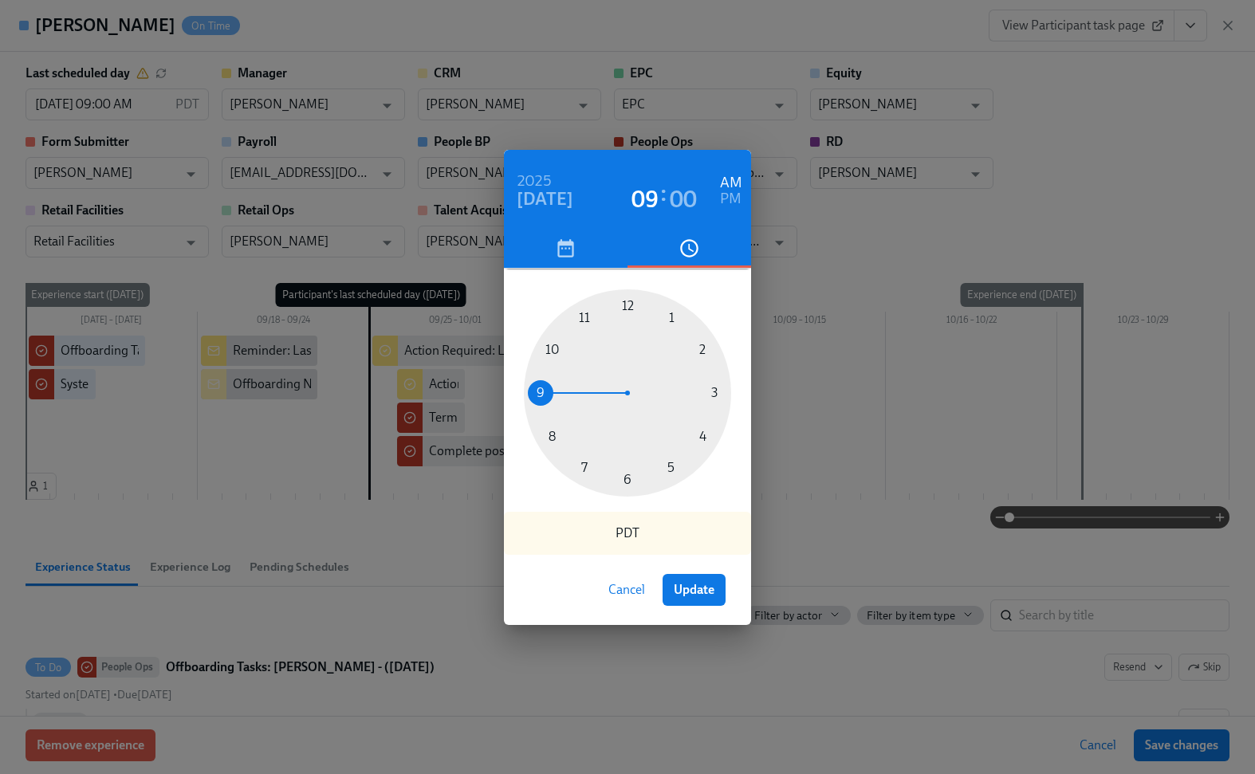
click at [716, 399] on div at bounding box center [627, 392] width 207 height 207
click at [731, 195] on h6 "PM" at bounding box center [731, 200] width 22 height 26
click at [632, 529] on div "PDT" at bounding box center [627, 533] width 247 height 43
drag, startPoint x: 627, startPoint y: 539, endPoint x: 603, endPoint y: 539, distance: 23.9
click at [603, 539] on div "PDT" at bounding box center [627, 533] width 247 height 43
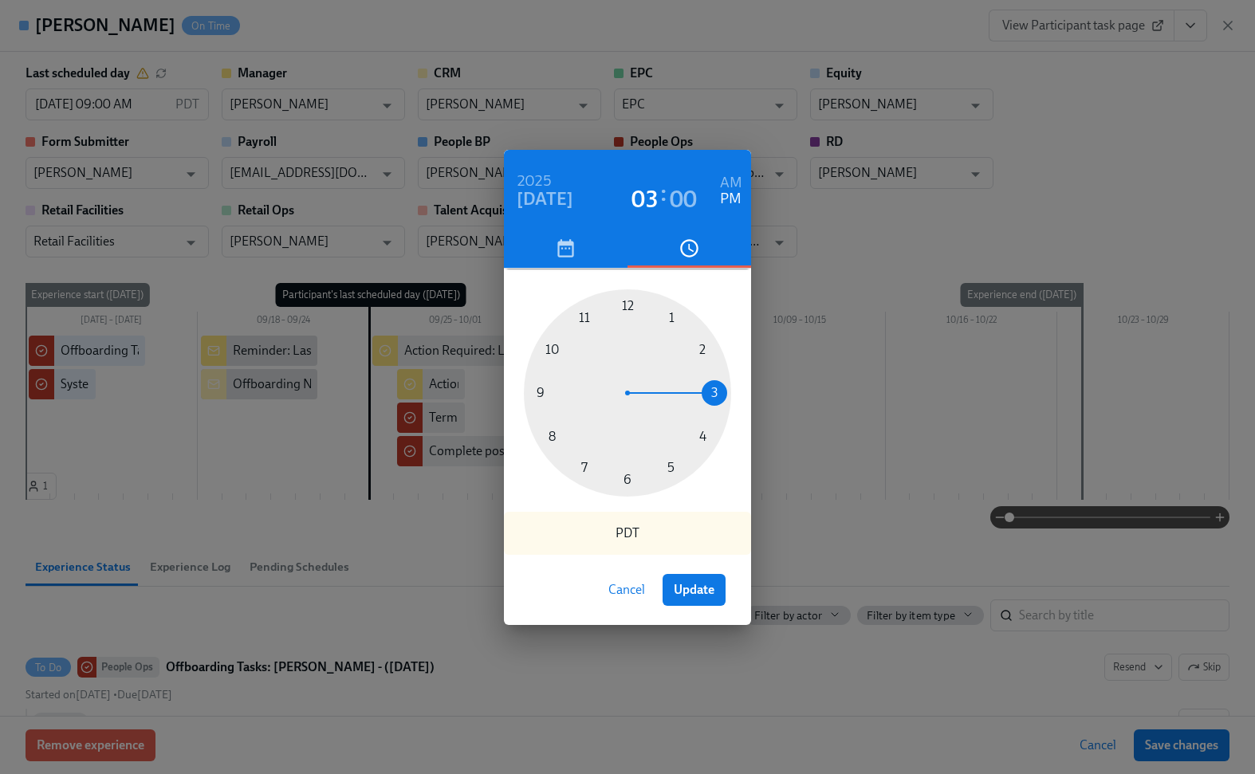
click at [620, 538] on div "PDT" at bounding box center [627, 533] width 247 height 43
click at [627, 538] on div "PDT" at bounding box center [627, 533] width 247 height 43
click at [631, 306] on div at bounding box center [627, 392] width 207 height 207
click at [697, 596] on span "Update" at bounding box center [694, 590] width 41 height 16
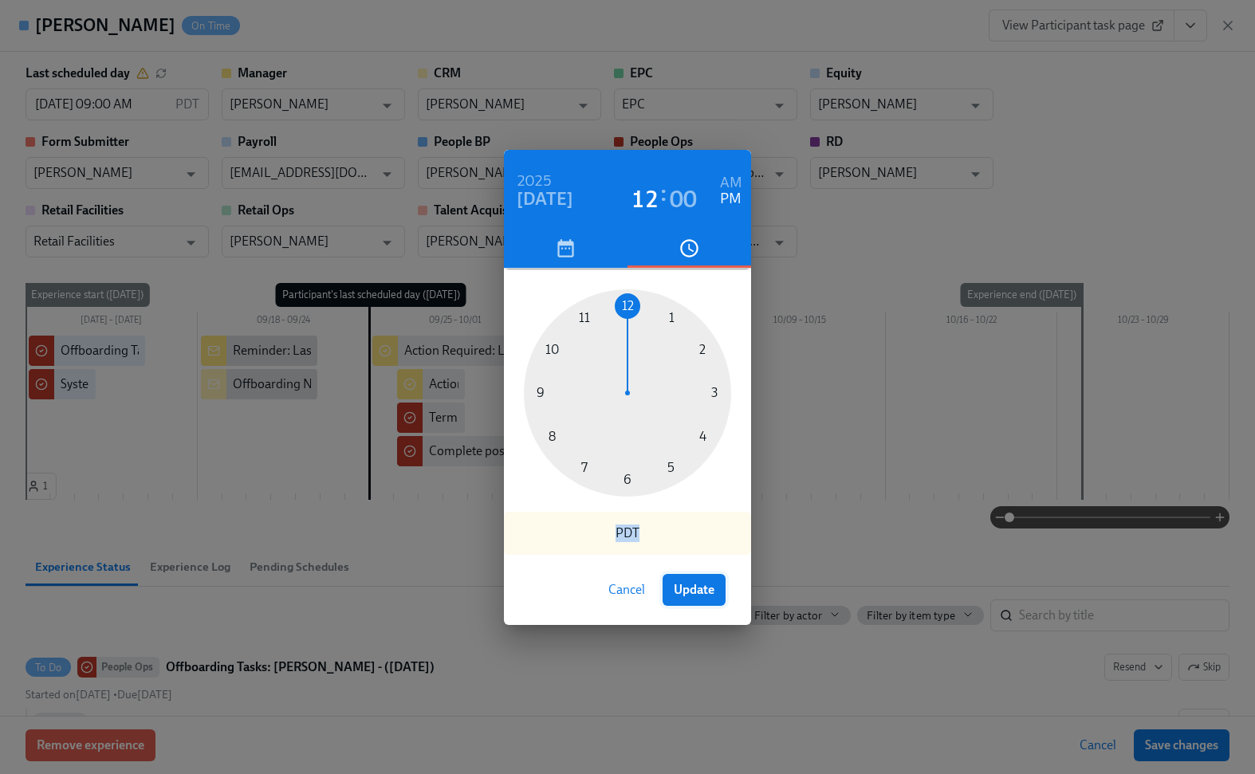
type input "[DATE] 12:00 PM"
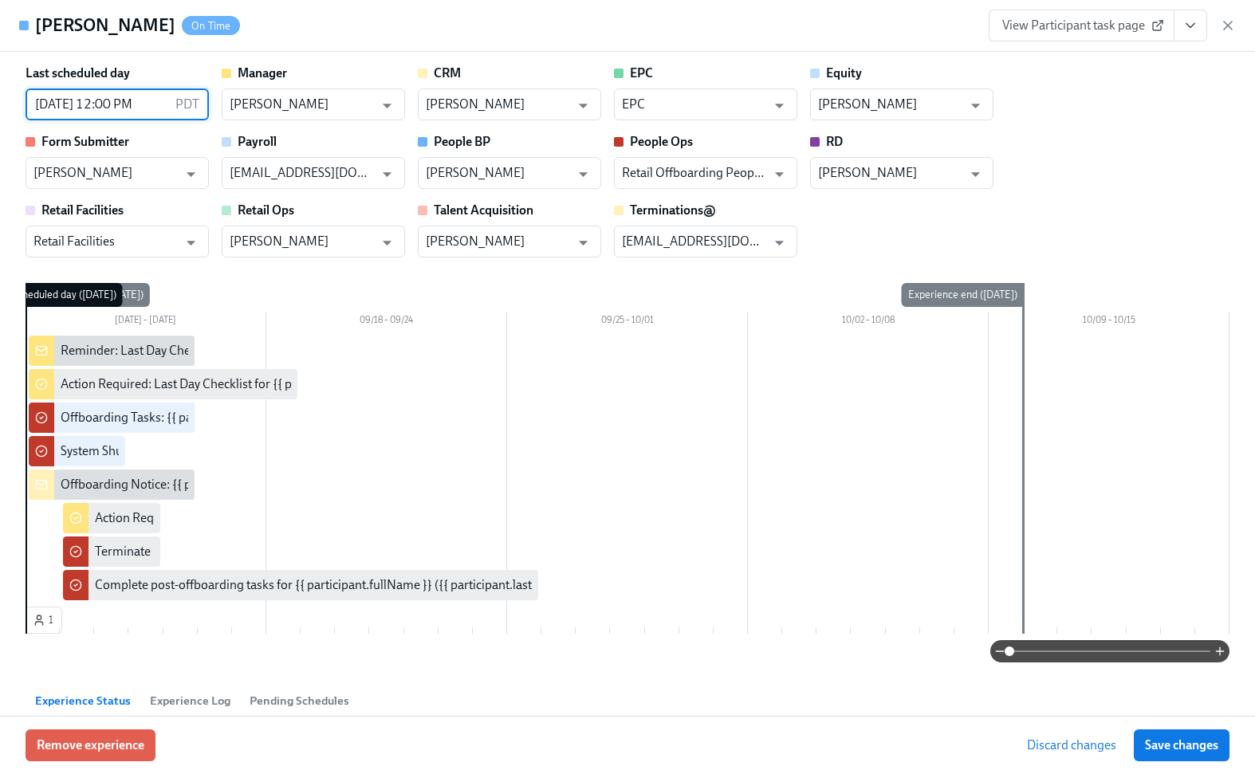
drag, startPoint x: 1171, startPoint y: 748, endPoint x: 833, endPoint y: 649, distance: 351.5
click at [1171, 748] on span "Save changes" at bounding box center [1181, 746] width 73 height 16
type input "[DATE] 12:00 PM"
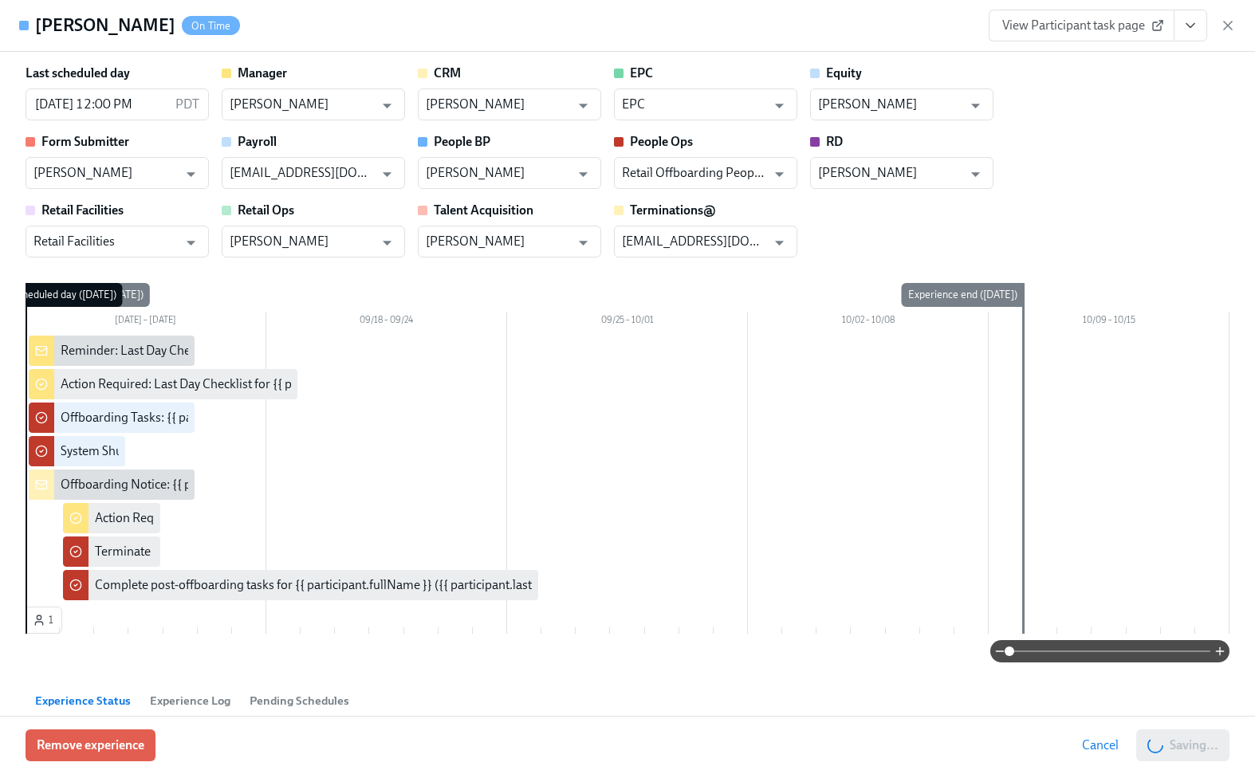
scroll to position [0, 11383]
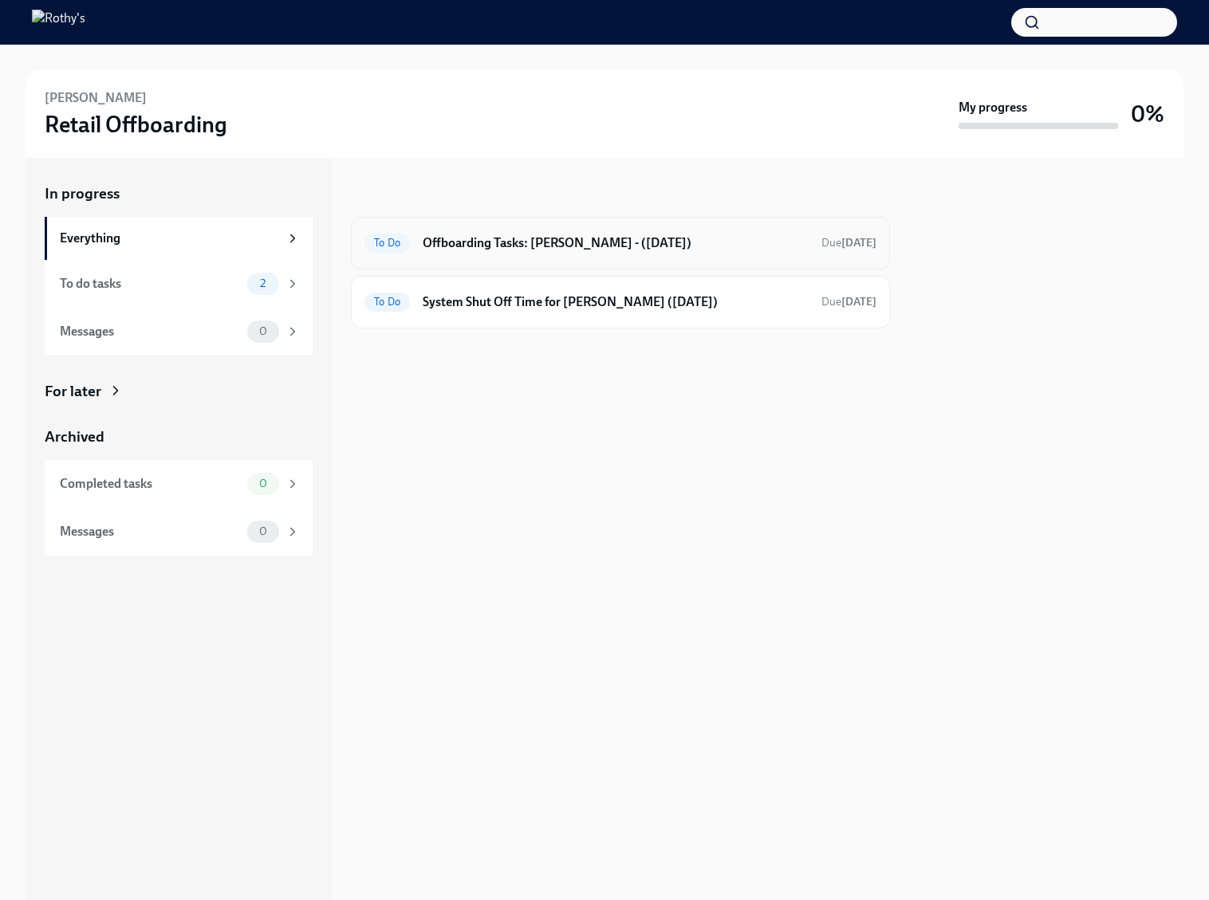
click at [561, 244] on h6 "Offboarding Tasks: [PERSON_NAME] - ([DATE])" at bounding box center [616, 243] width 386 height 18
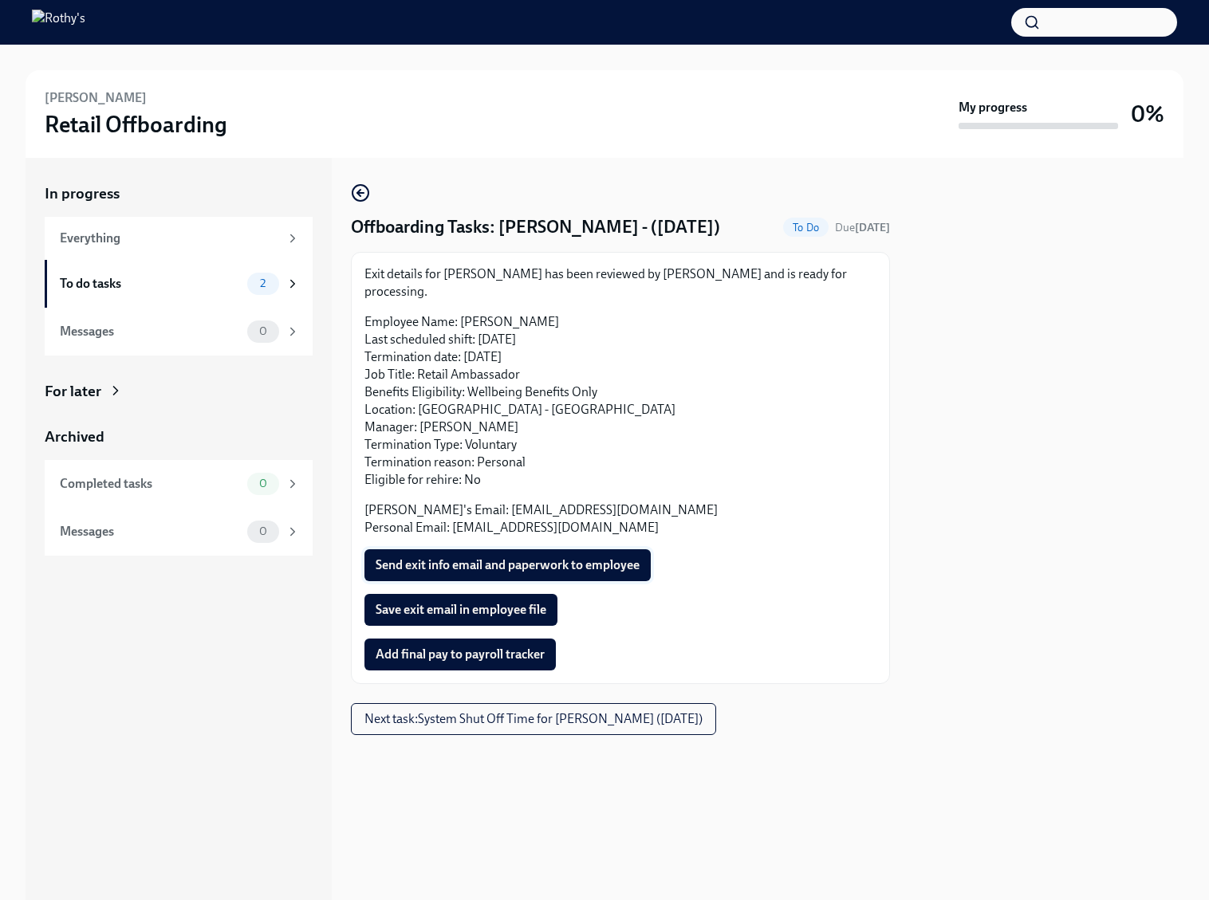
click at [441, 557] on span "Send exit info email and paperwork to employee" at bounding box center [508, 565] width 264 height 16
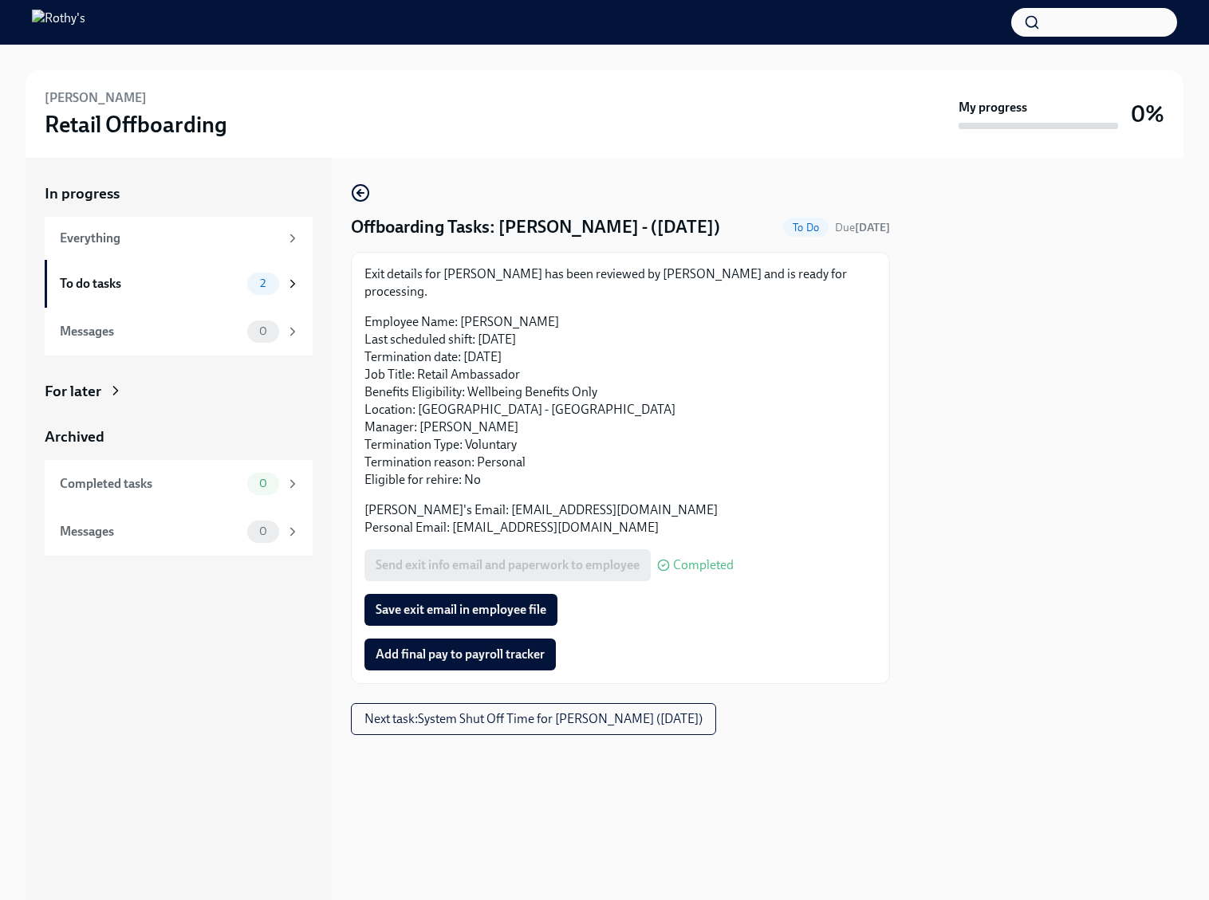
click at [443, 602] on span "Save exit email in employee file" at bounding box center [461, 610] width 171 height 16
click at [448, 647] on span "Add final pay to payroll tracker" at bounding box center [460, 655] width 169 height 16
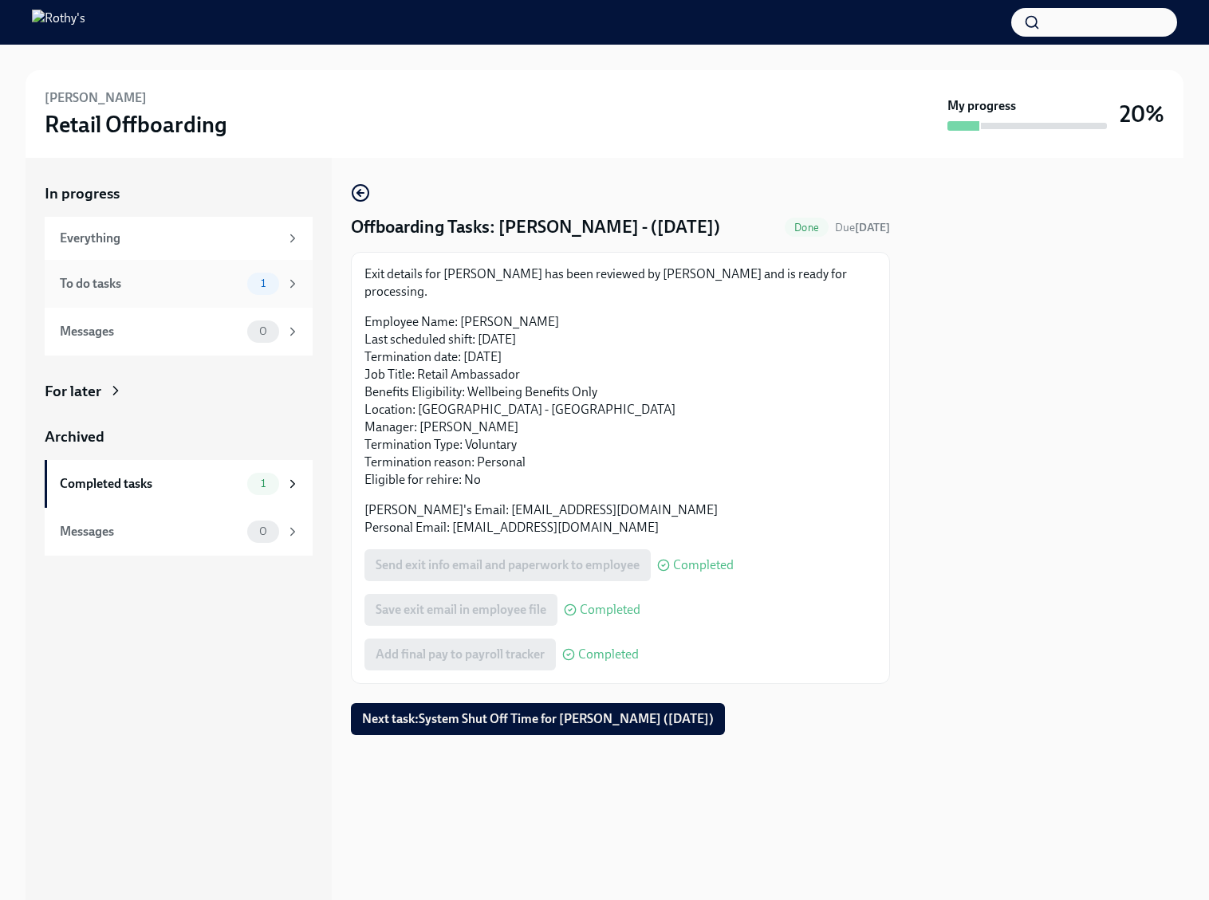
click at [207, 273] on div "To do tasks 1" at bounding box center [180, 284] width 240 height 22
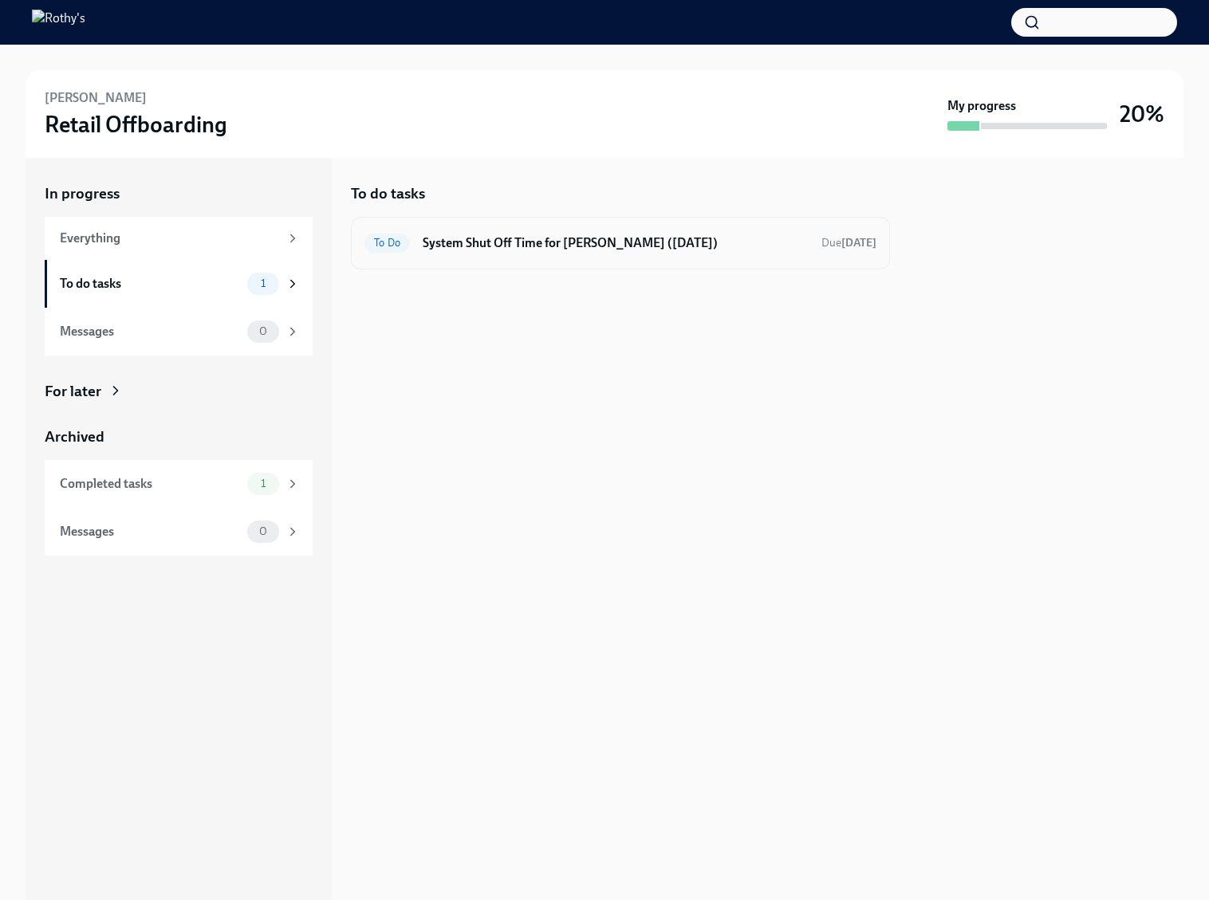
click at [475, 255] on div "To Do System Shut Off Time for Katie Klinedinst (09/11/2025) Due in 2 days" at bounding box center [620, 243] width 512 height 26
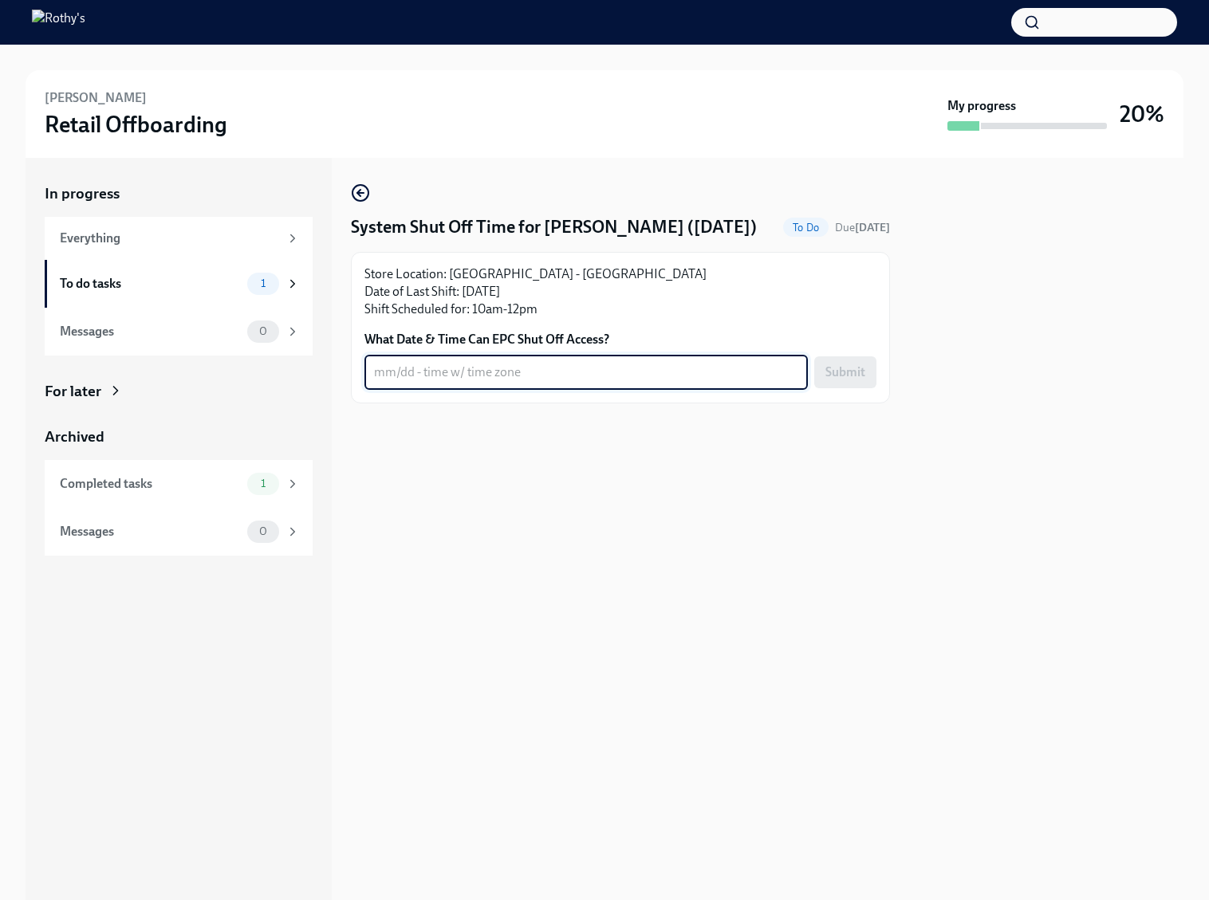
click at [496, 382] on textarea "What Date & Time Can EPC Shut Off Access?" at bounding box center [586, 372] width 424 height 19
click at [374, 382] on textarea "5PM CST" at bounding box center [586, 372] width 424 height 19
drag, startPoint x: 411, startPoint y: 395, endPoint x: 359, endPoint y: 394, distance: 51.8
click at [359, 395] on div "Store Location: TN - Green Hills Store Date of Last Shift: 09/11/2025 Shift Sch…" at bounding box center [620, 328] width 539 height 152
click at [486, 382] on textarea "9/11 5PM CST" at bounding box center [586, 372] width 424 height 19
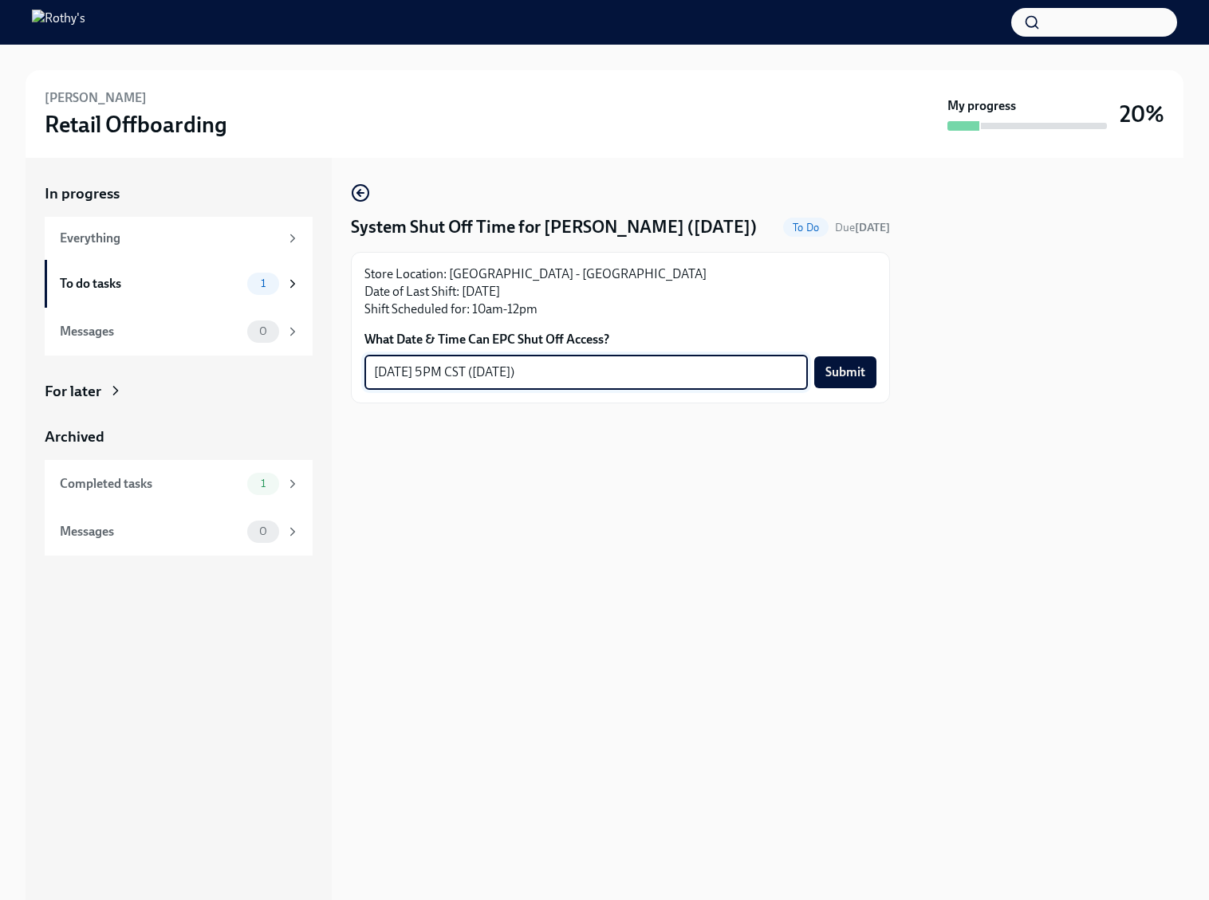
click at [469, 382] on textarea "9/11 5PM CST (Today)" at bounding box center [586, 372] width 424 height 19
type textarea "9/11 5PM CST (today)"
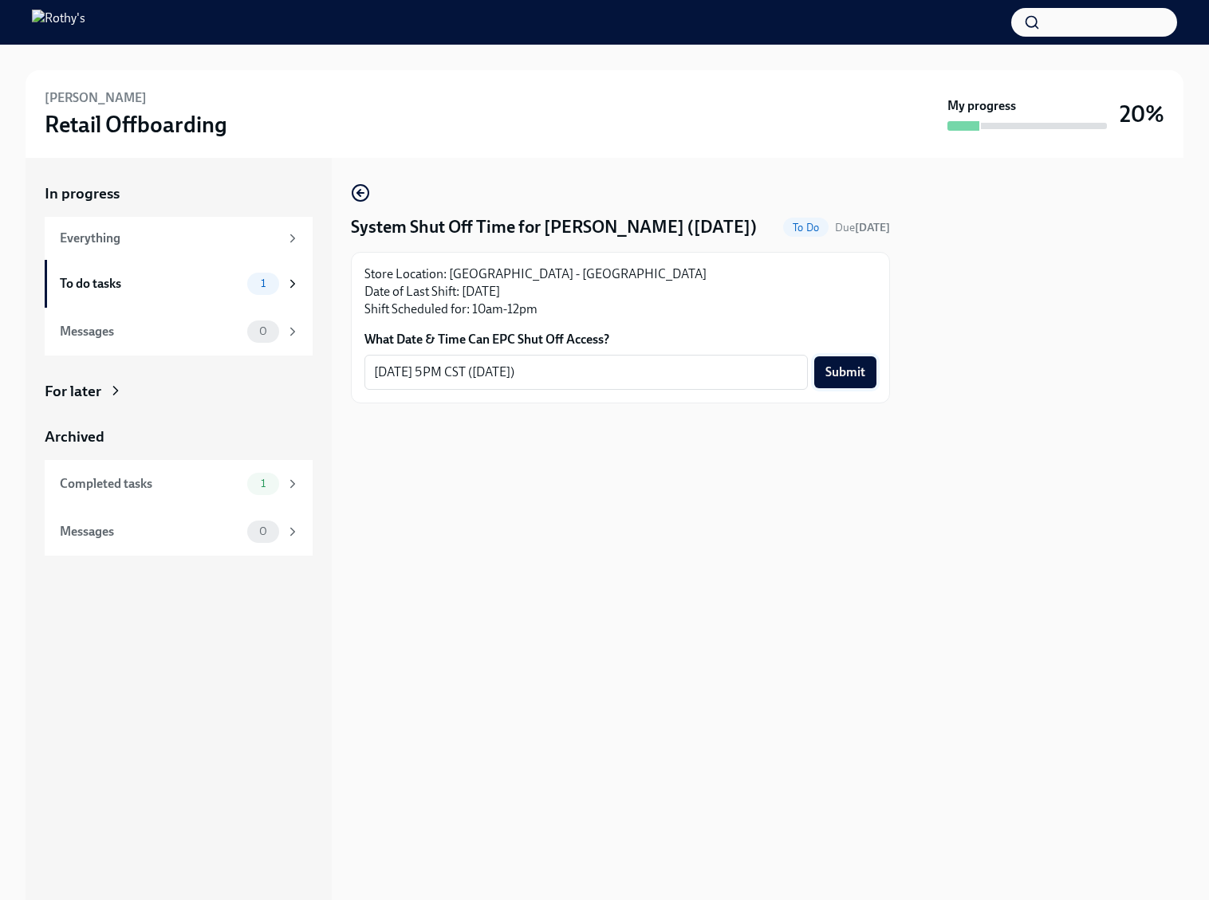
click at [848, 380] on span "Submit" at bounding box center [845, 372] width 40 height 16
click at [1067, 289] on div at bounding box center [1046, 529] width 274 height 742
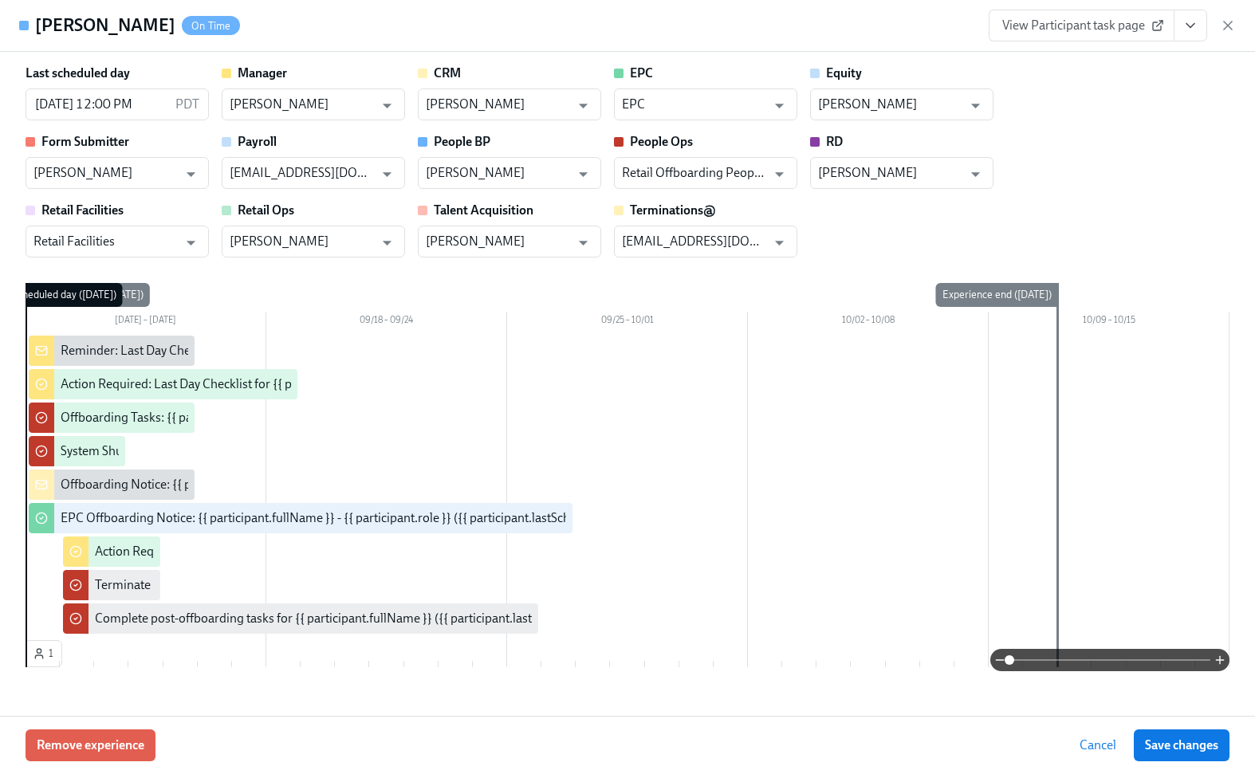
scroll to position [0, 11383]
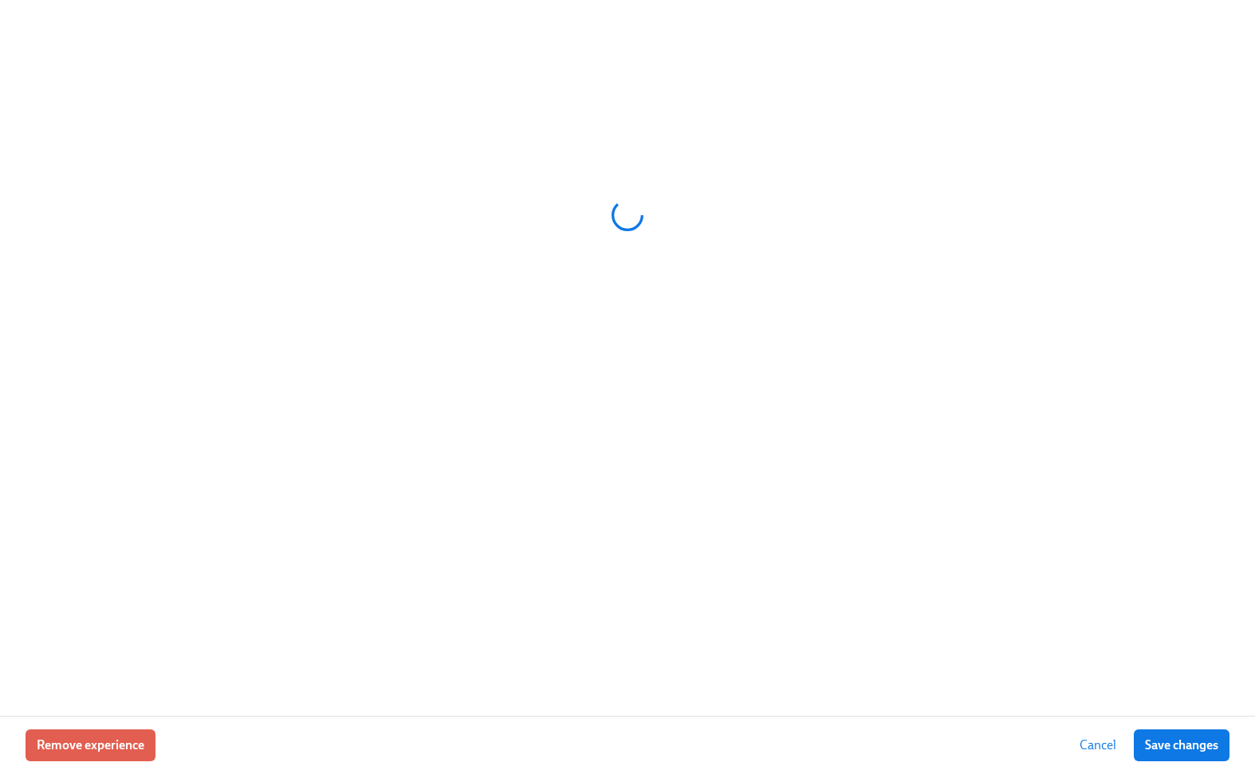
scroll to position [0, 10073]
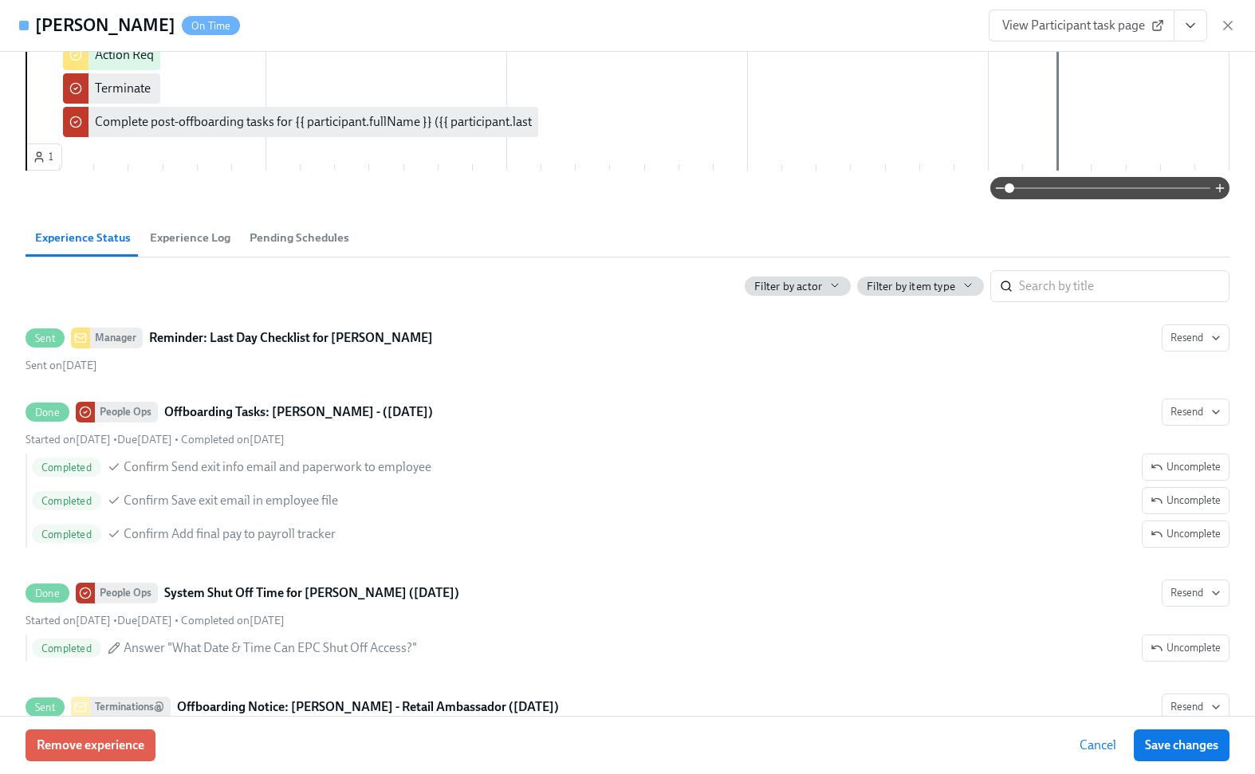
click at [184, 235] on span "Experience Log" at bounding box center [190, 238] width 81 height 18
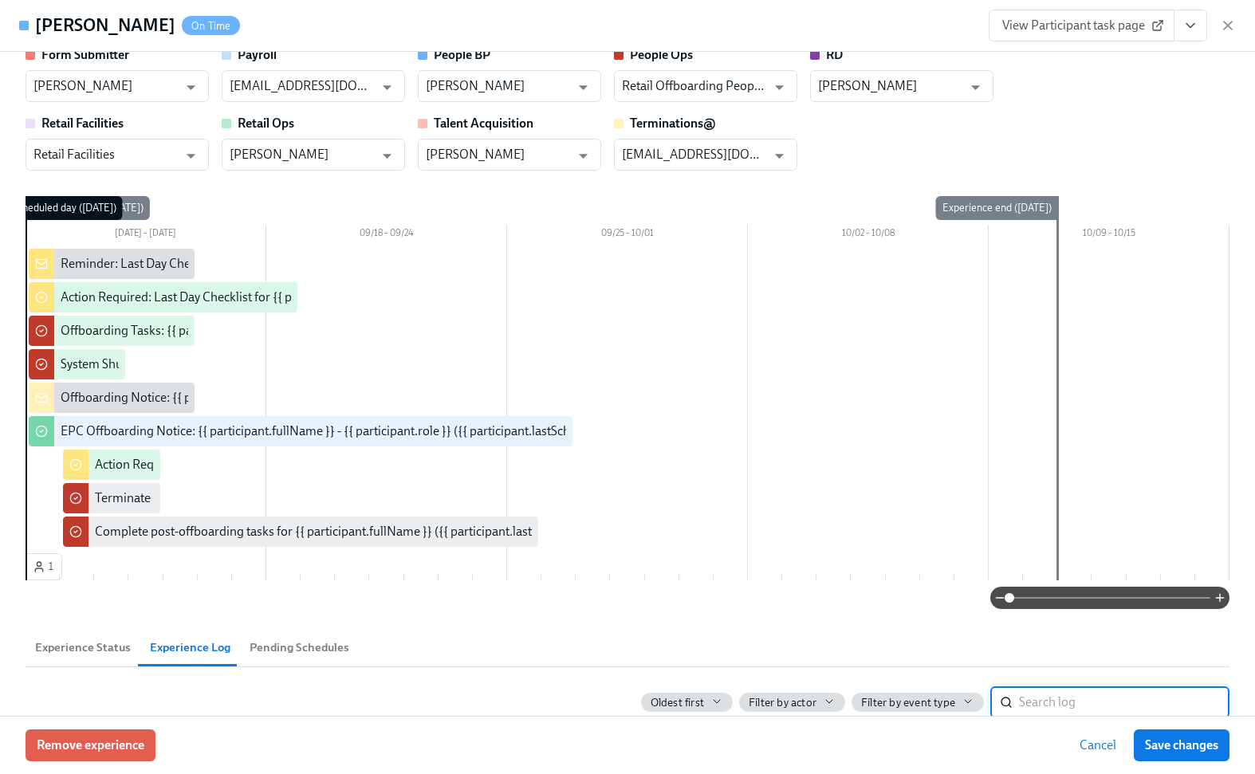
scroll to position [0, 0]
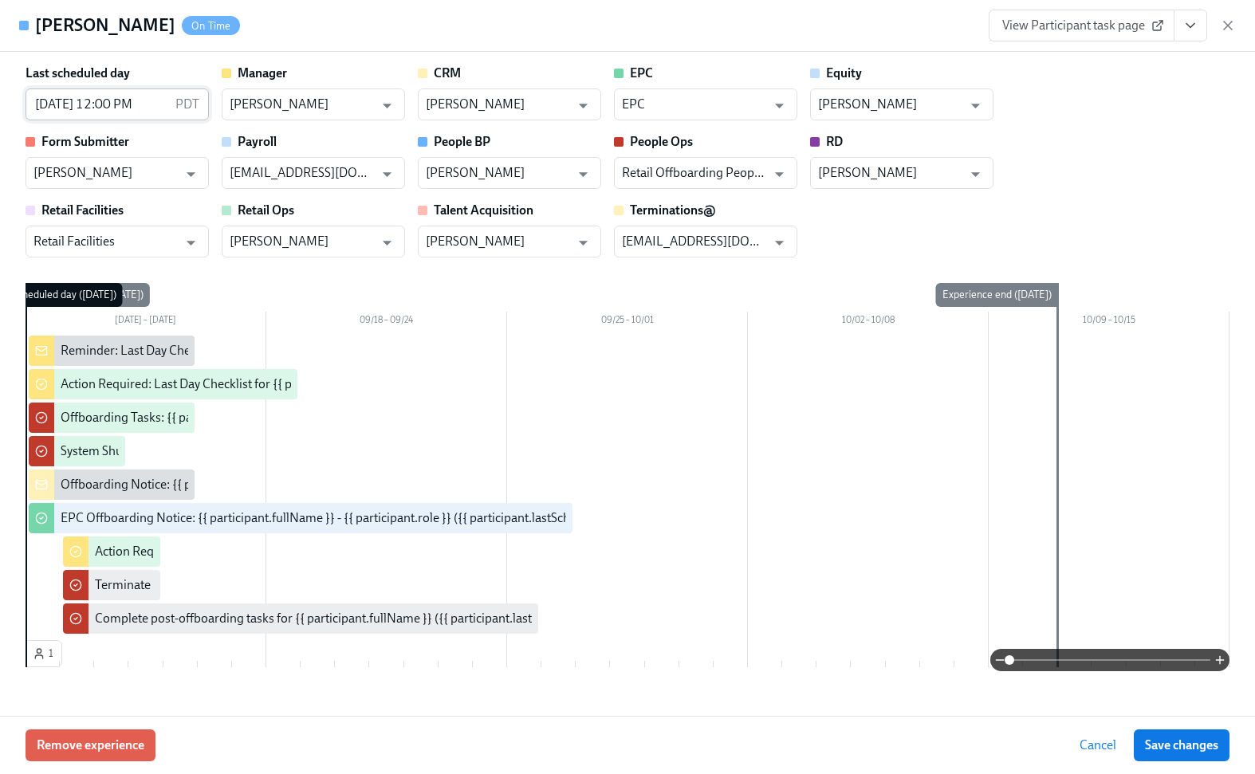
click at [134, 101] on input "[DATE] 12:00 PM" at bounding box center [98, 105] width 144 height 32
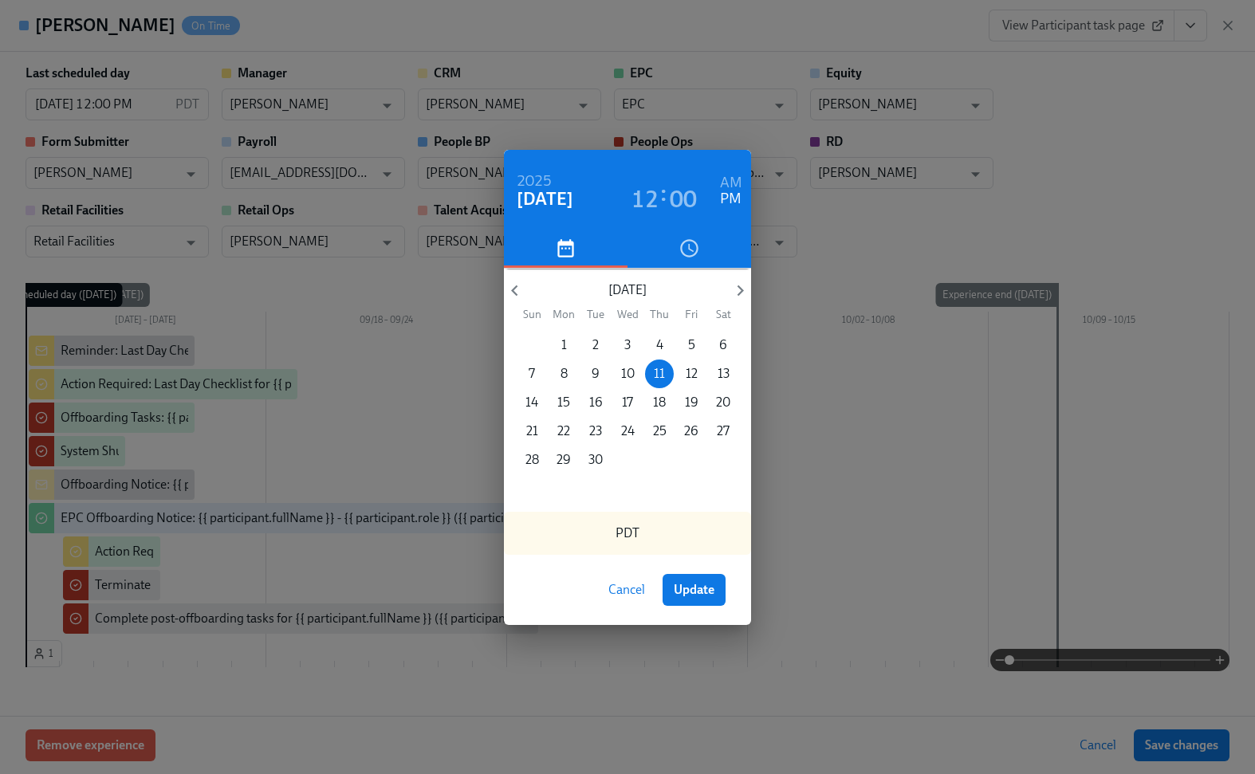
click at [649, 197] on h3 "12" at bounding box center [645, 199] width 27 height 29
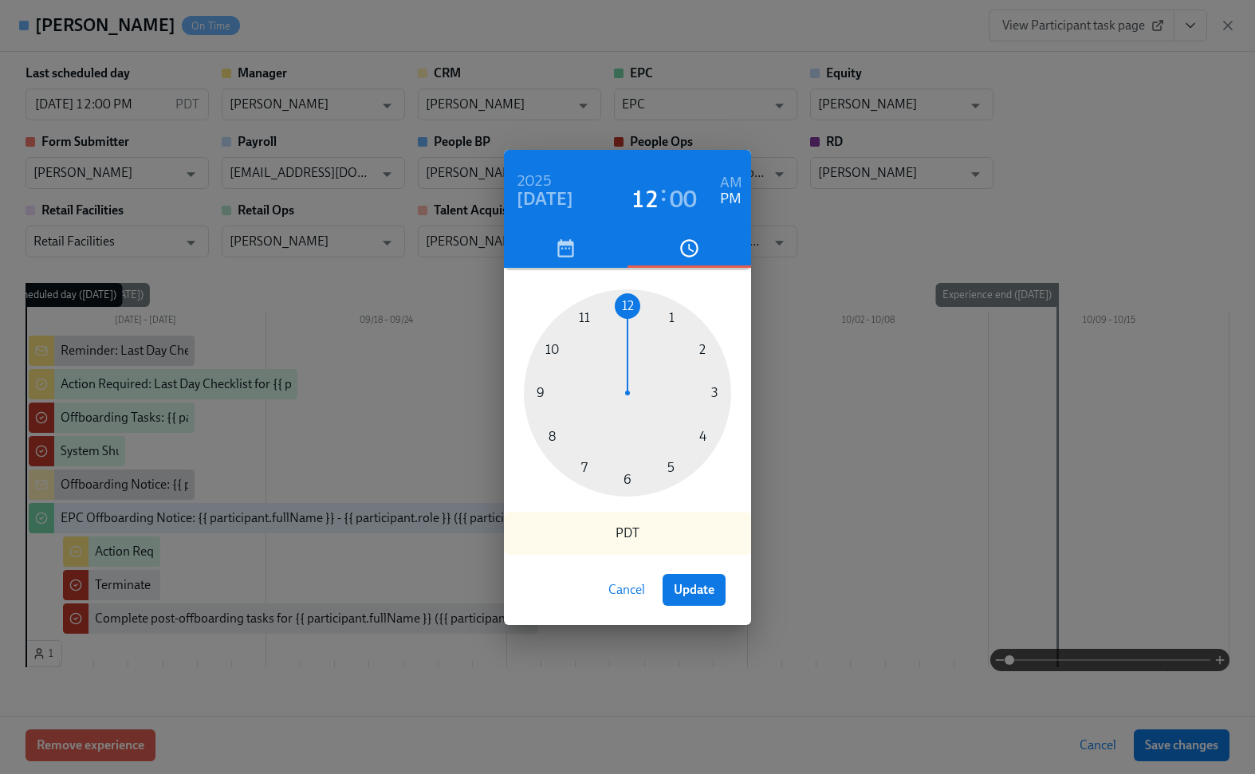
click at [668, 316] on div at bounding box center [627, 392] width 207 height 207
click at [703, 594] on span "Update" at bounding box center [694, 590] width 41 height 16
type input "[DATE] 01:00 PM"
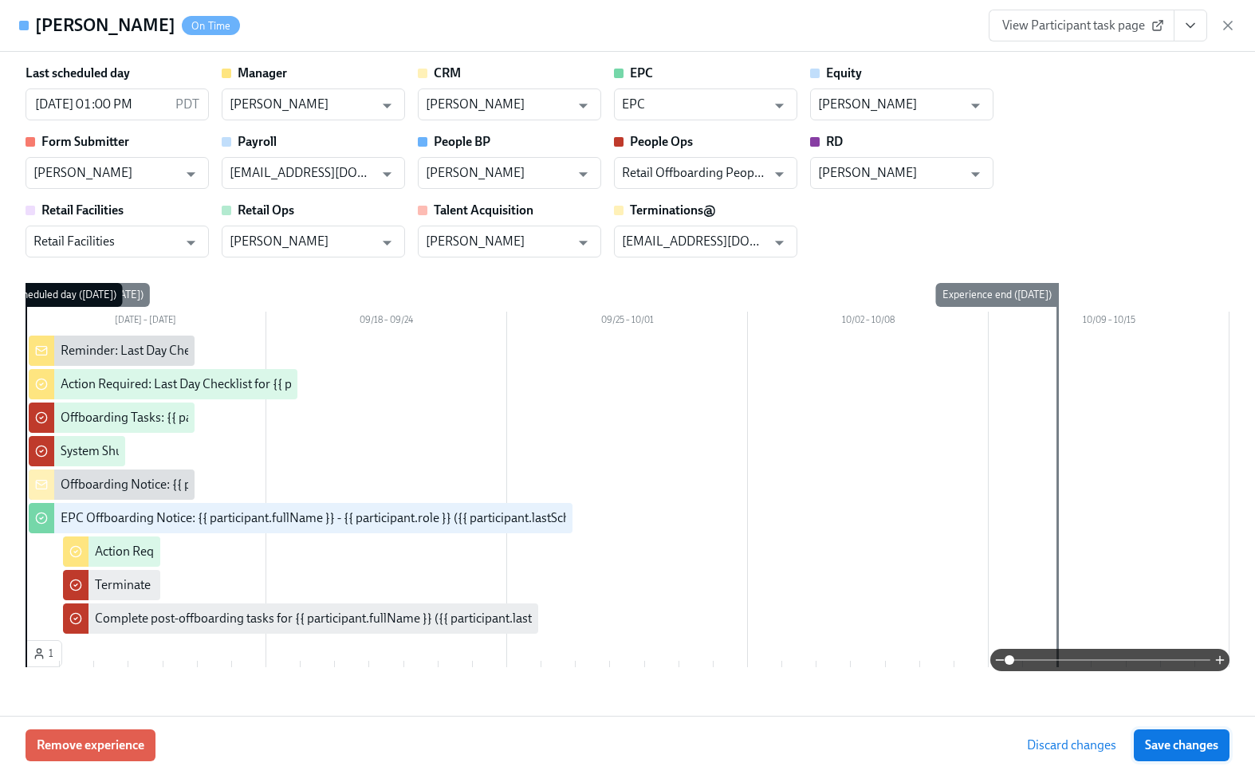
click at [1189, 755] on button "Save changes" at bounding box center [1182, 746] width 96 height 32
type input "[DATE] 01:00 PM"
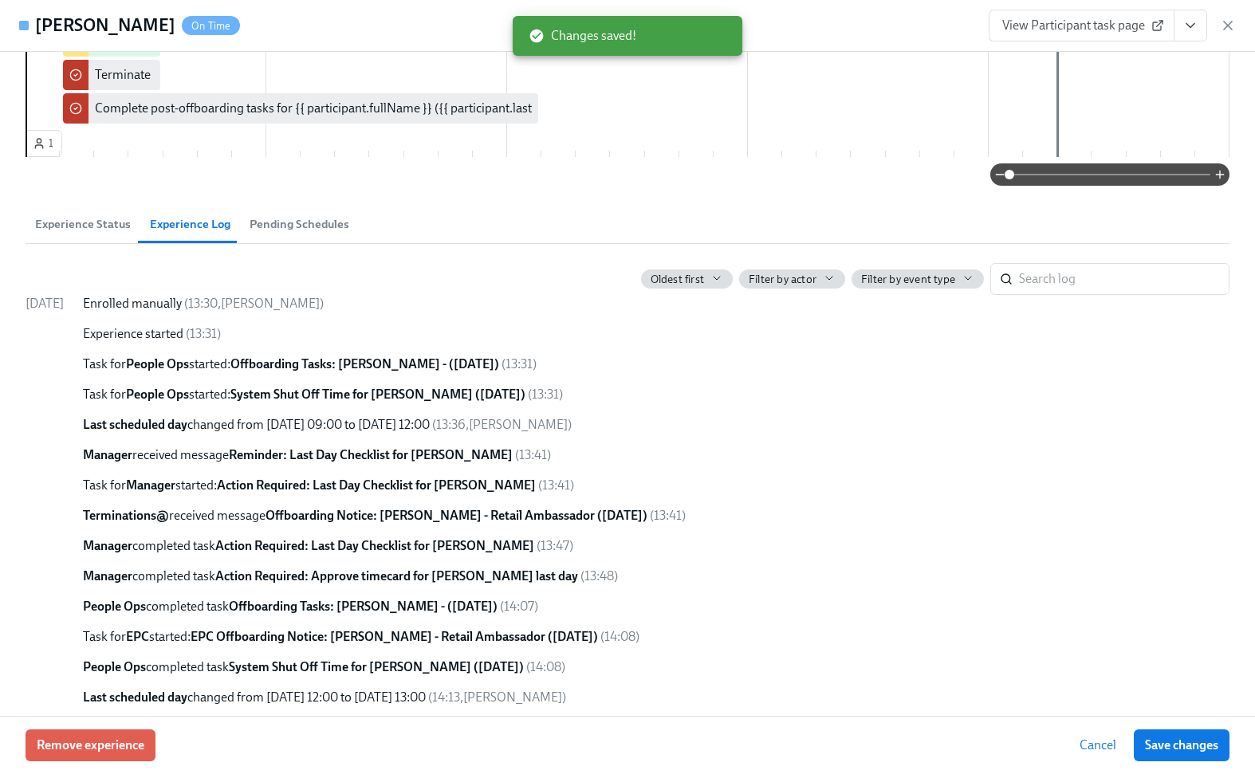
scroll to position [520, 0]
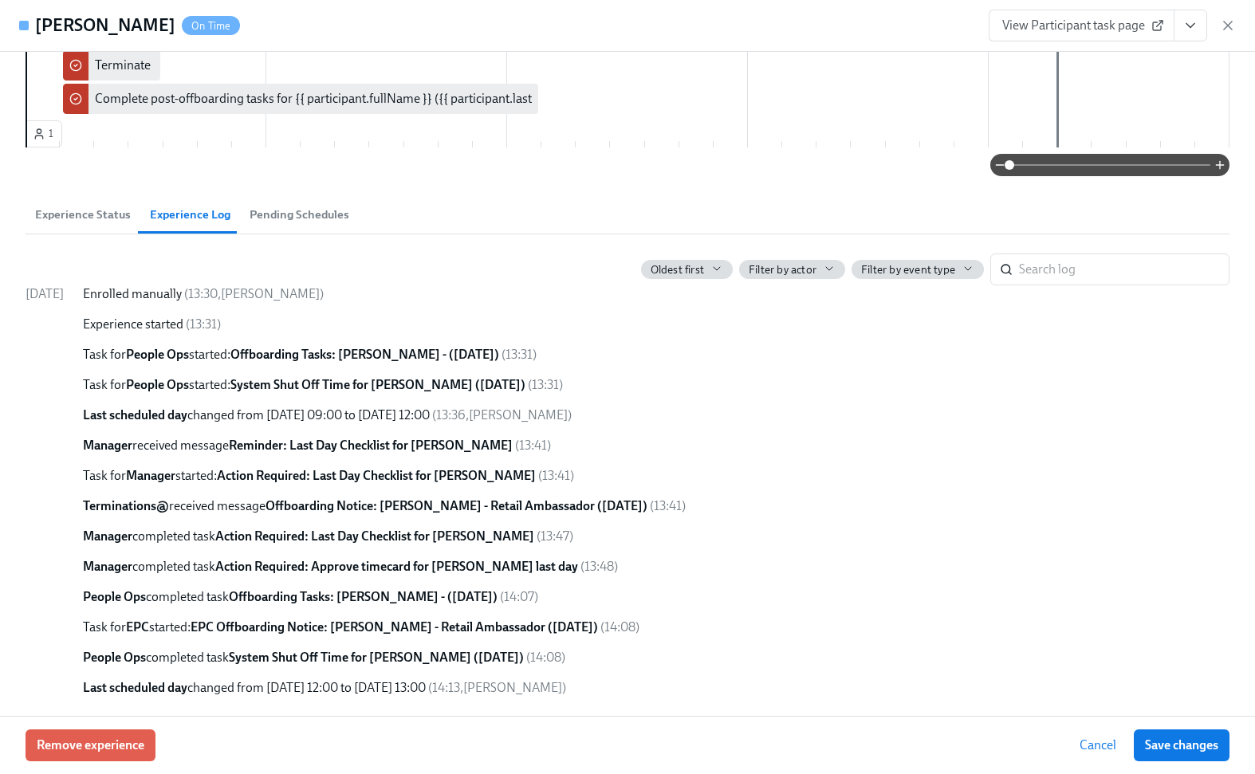
click at [266, 226] on button "Pending Schedules" at bounding box center [299, 214] width 119 height 38
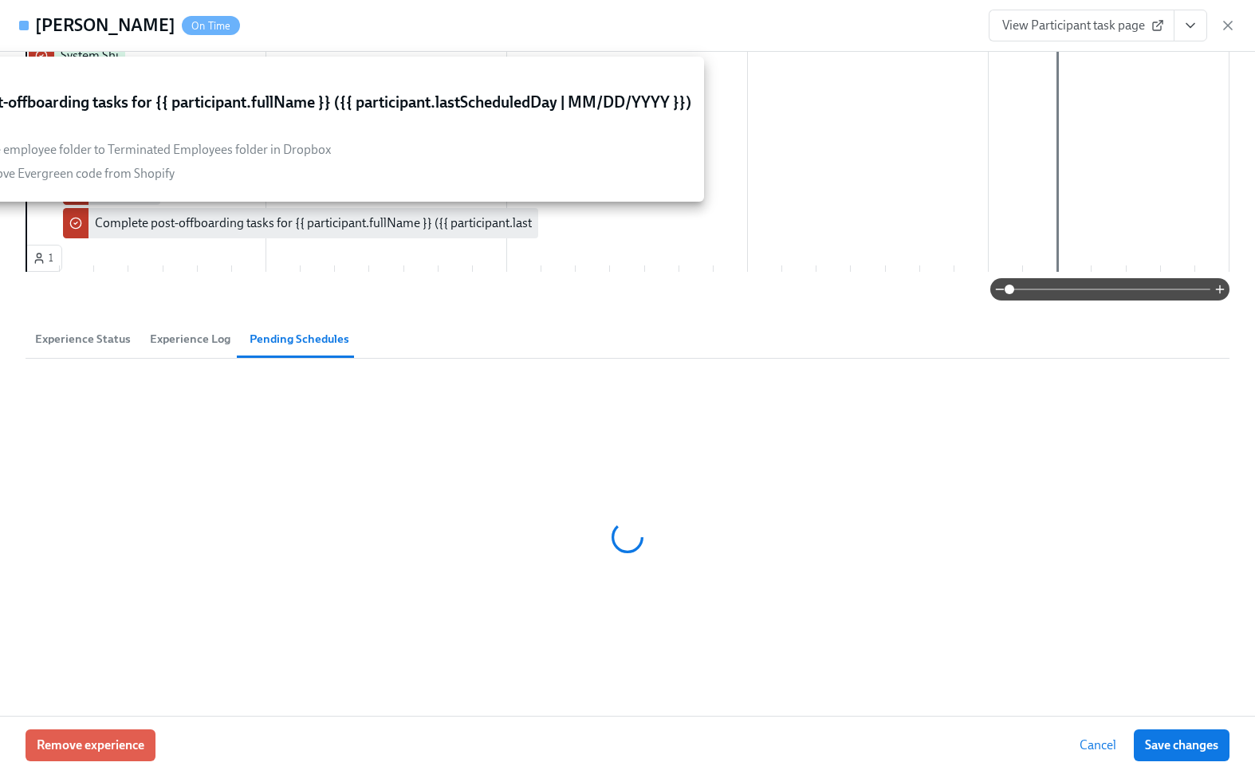
scroll to position [260, 0]
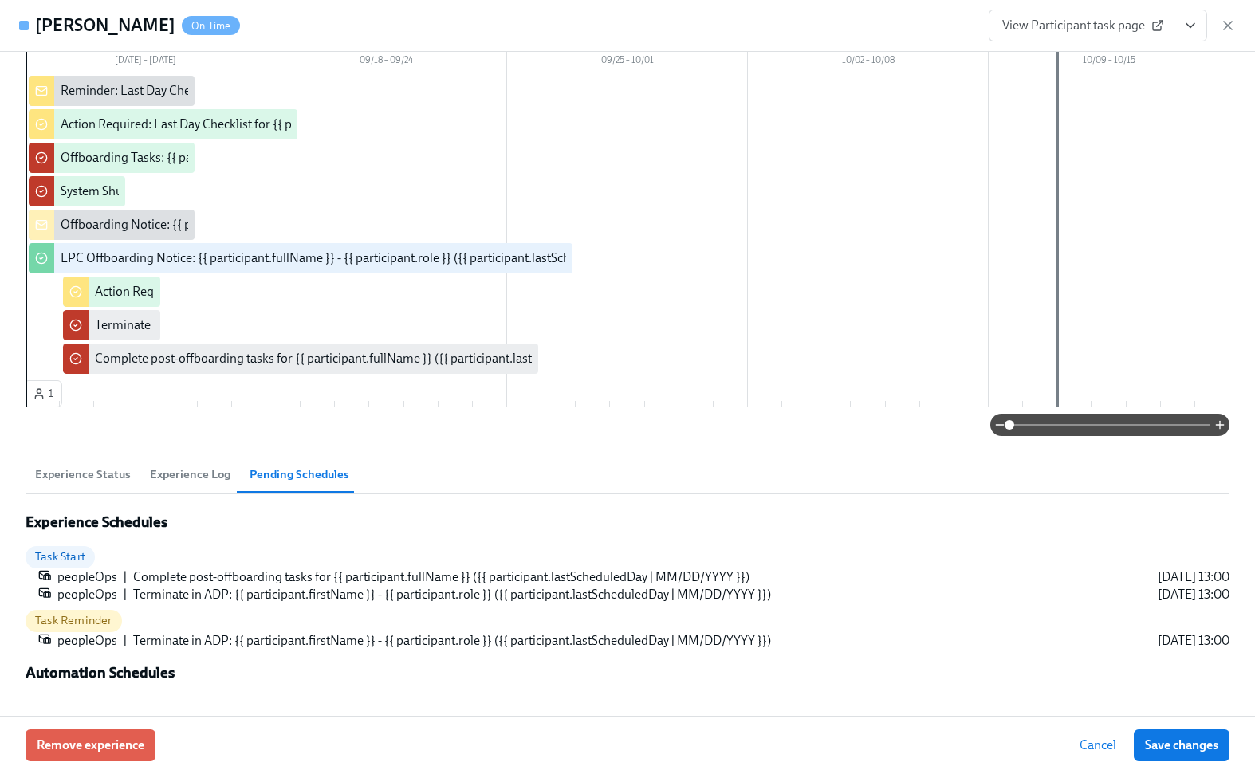
click at [89, 479] on span "Experience Status" at bounding box center [83, 475] width 96 height 18
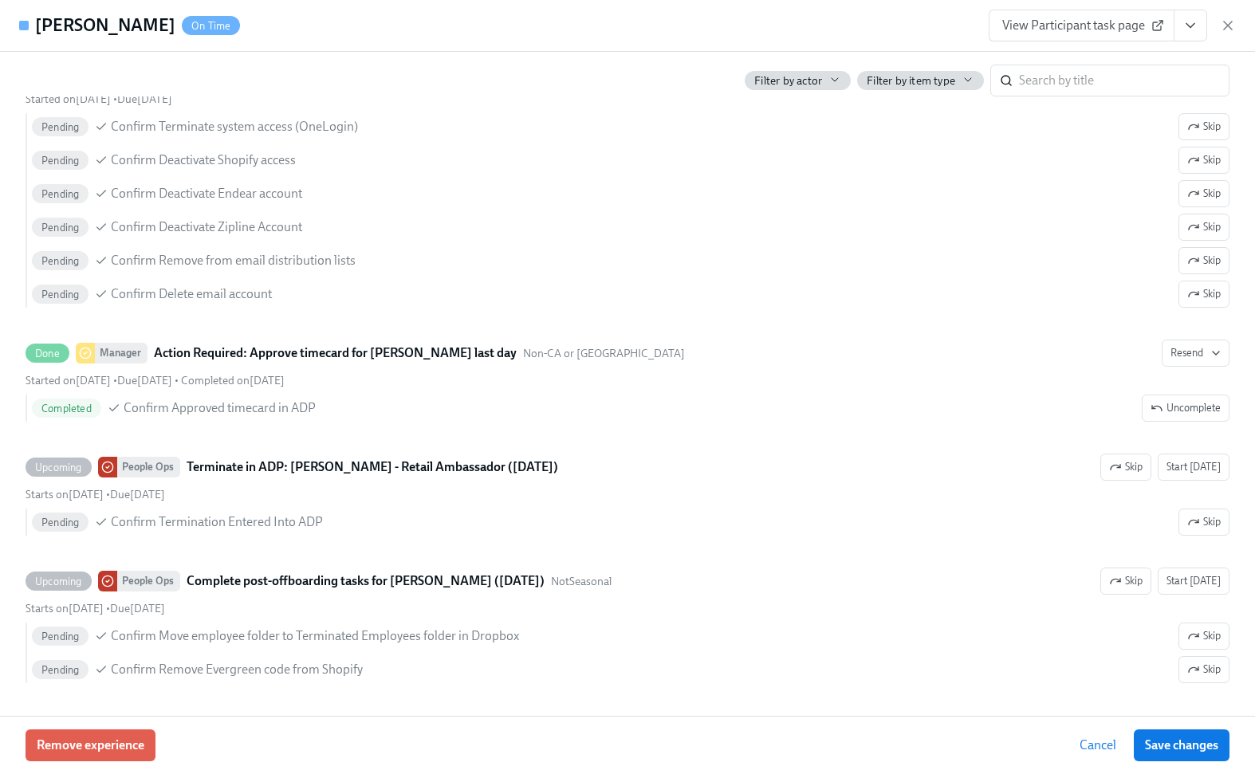
scroll to position [1323, 0]
